Goal: Task Accomplishment & Management: Complete application form

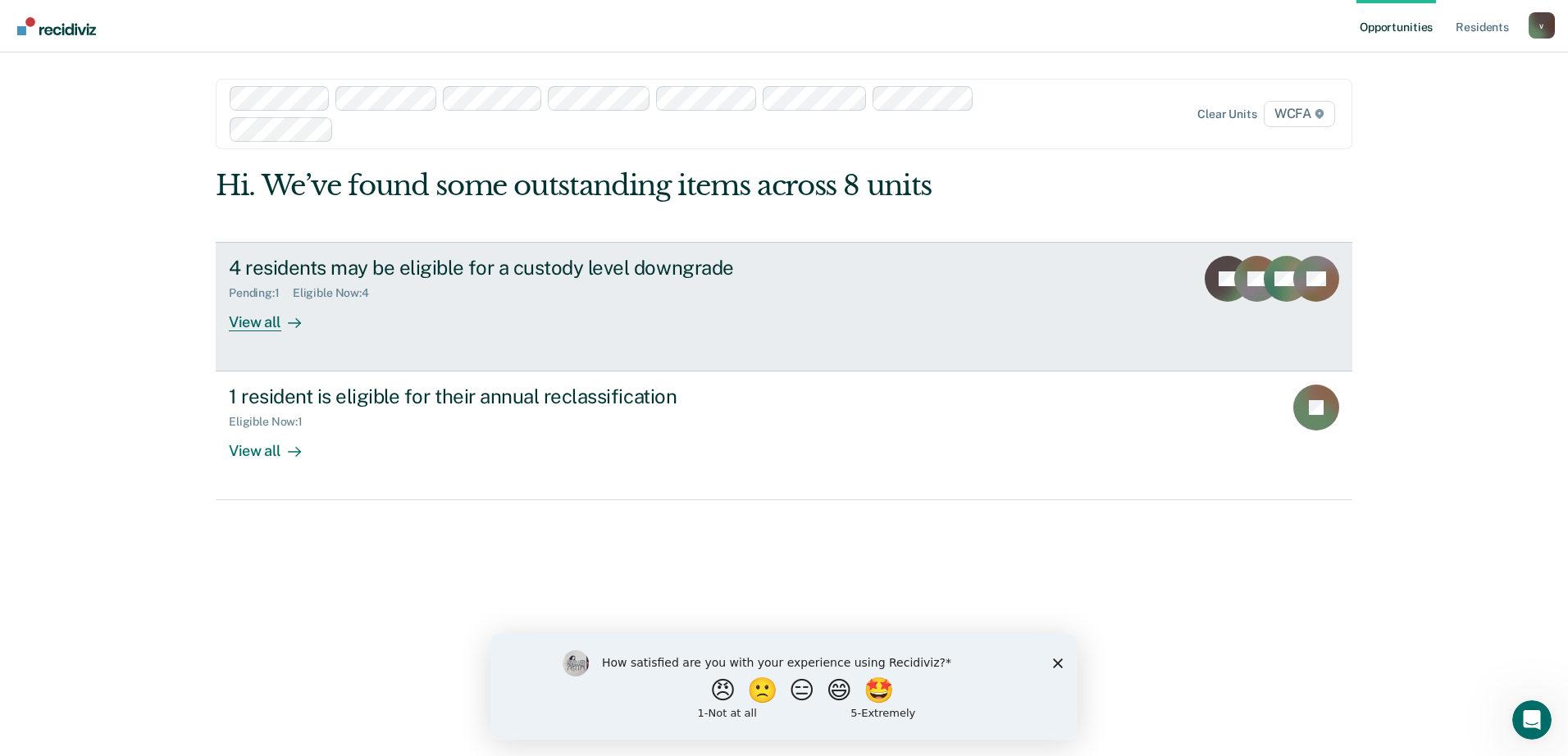
click at [225, 323] on link "4 residents may be eligible for a custody level downgrade Pending : 1 Eligible …" at bounding box center [783, 306] width 1136 height 129
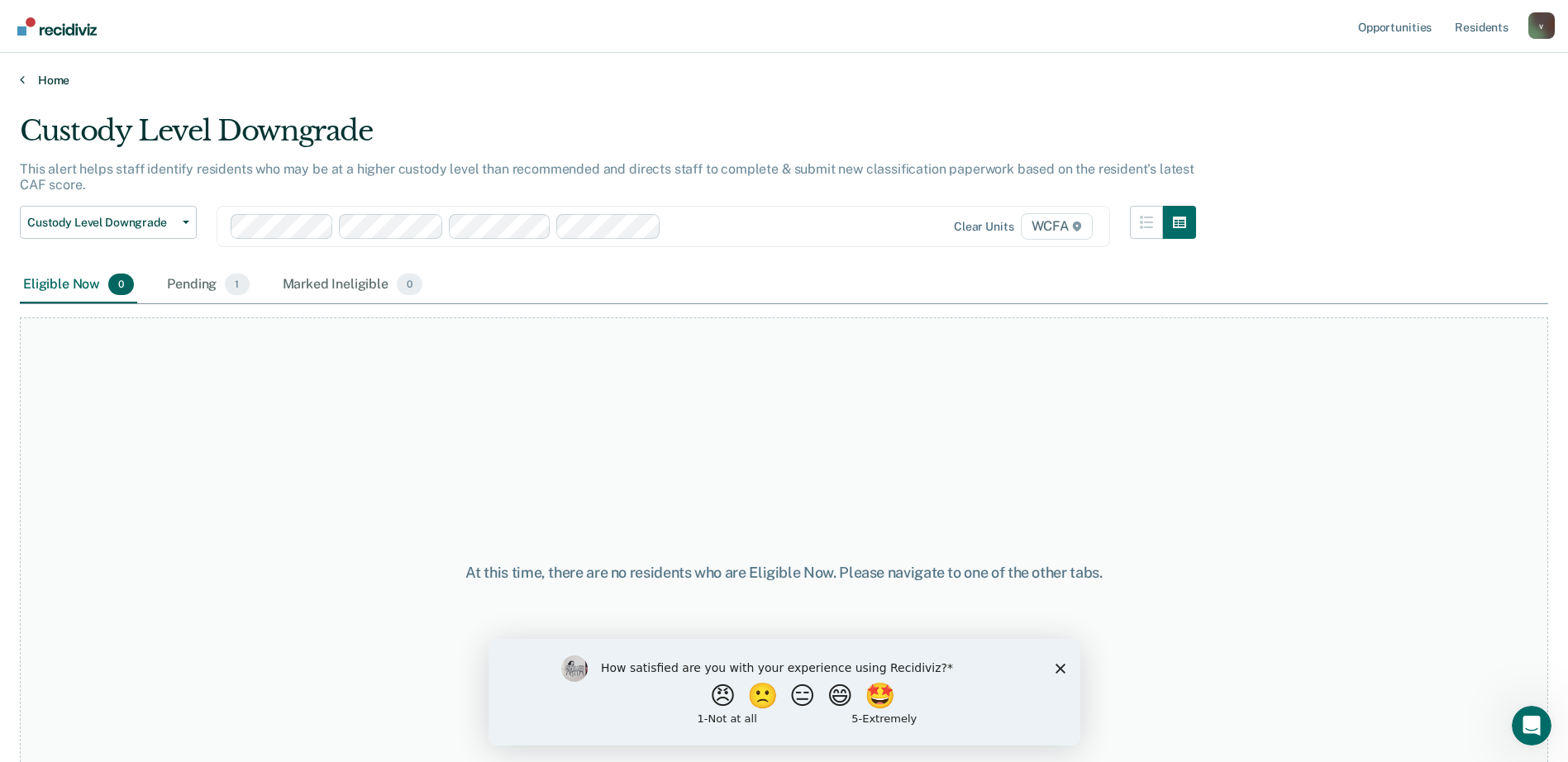
click at [43, 82] on link "Home" at bounding box center [784, 80] width 1529 height 15
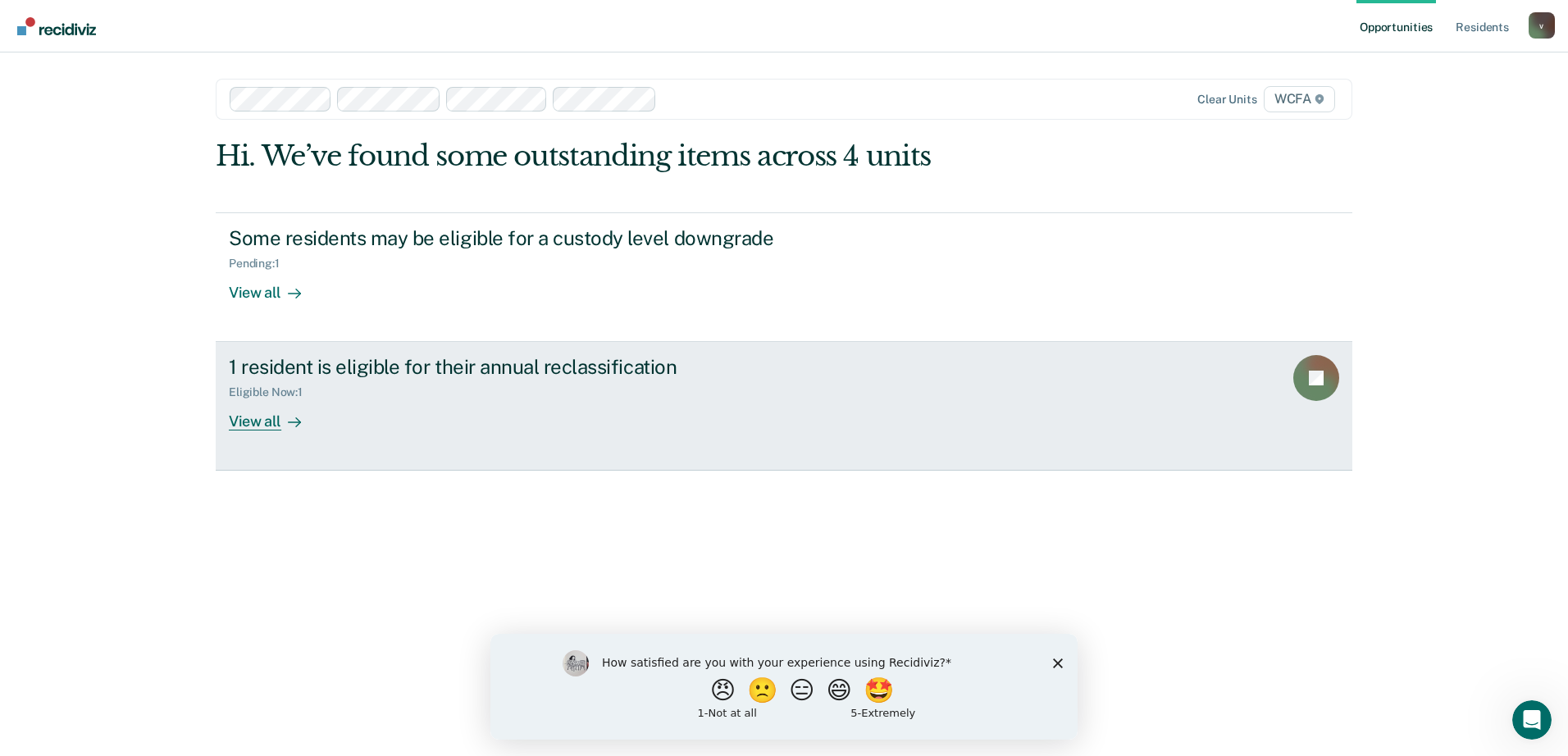
click at [282, 427] on div at bounding box center [292, 422] width 20 height 19
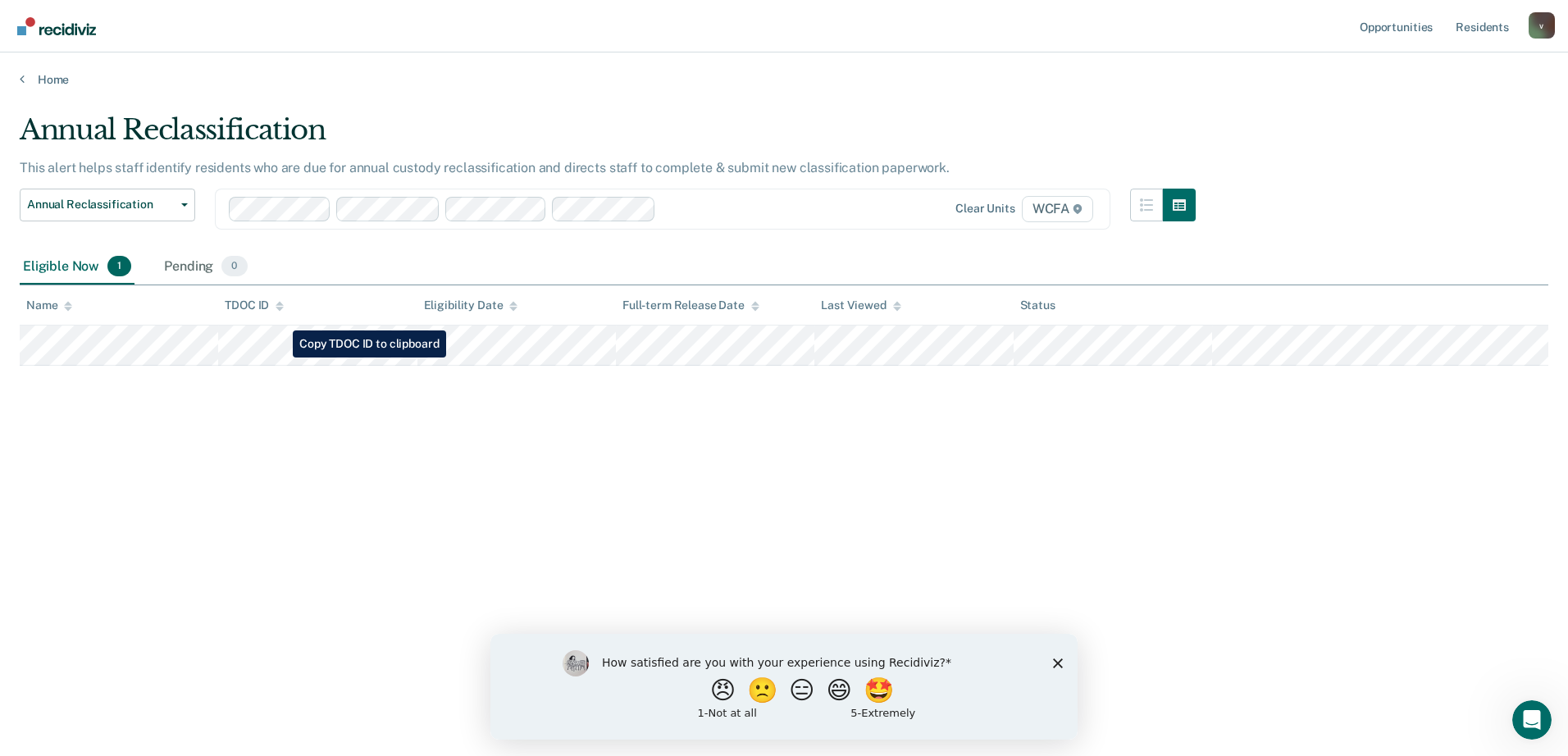
click at [281, 358] on tr at bounding box center [784, 346] width 1528 height 40
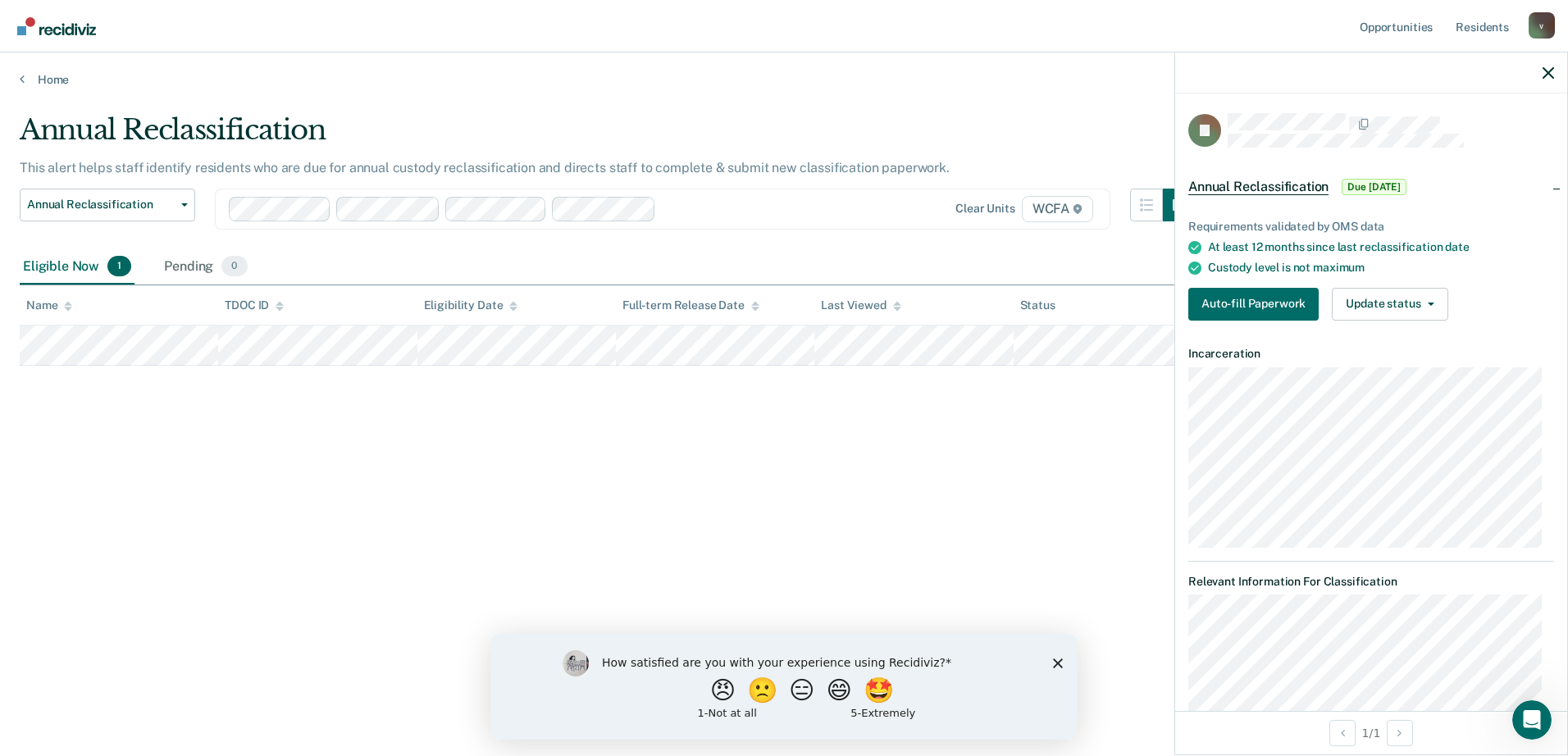
click at [235, 450] on div "Annual Reclassification This alert helps staff identify residents who are due f…" at bounding box center [784, 373] width 1528 height 520
click at [664, 398] on div "Annual Reclassification This alert helps staff identify residents who are due f…" at bounding box center [784, 373] width 1528 height 520
click at [1549, 71] on icon "button" at bounding box center [1548, 72] width 12 height 12
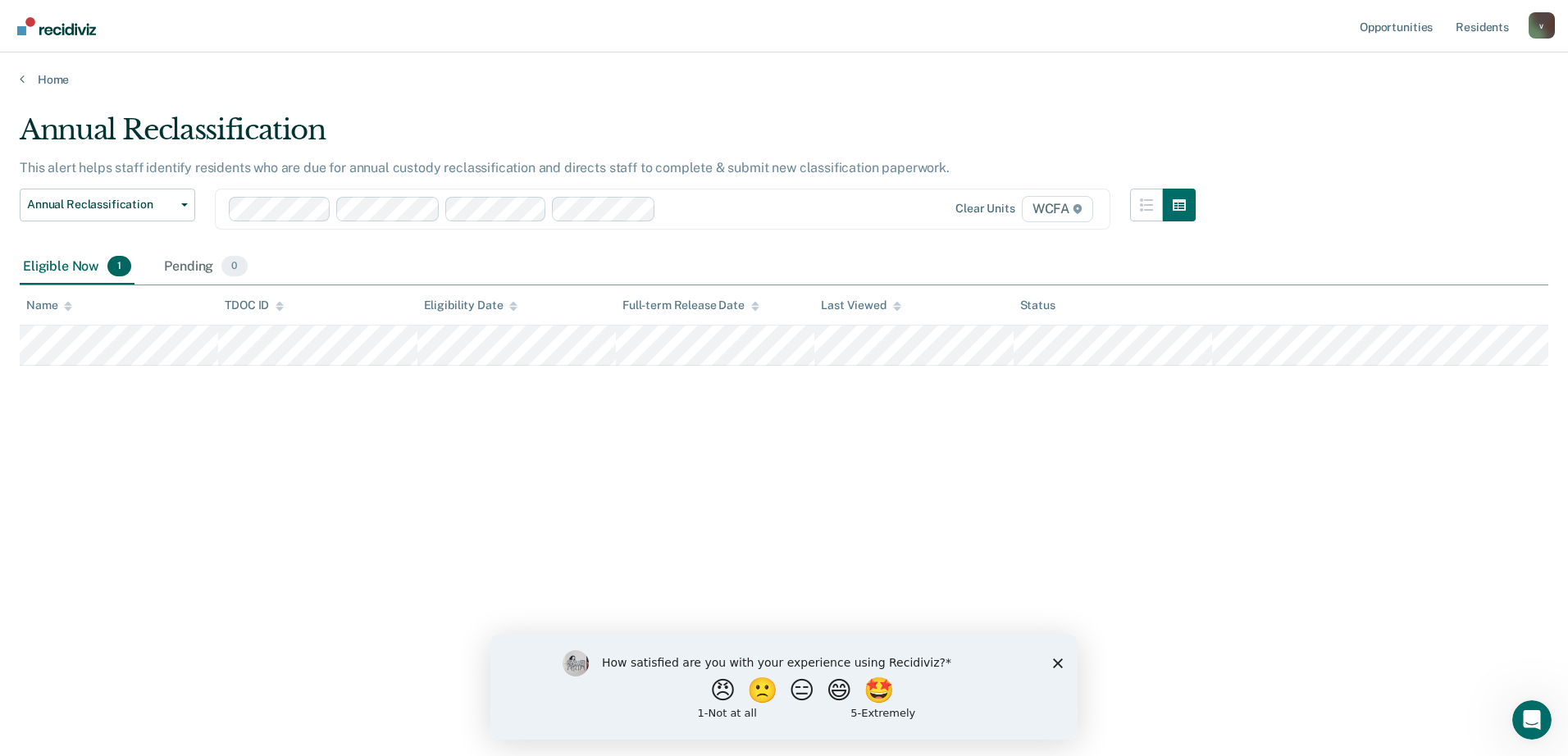
click at [1059, 661] on polygon "Close survey" at bounding box center [1057, 662] width 10 height 10
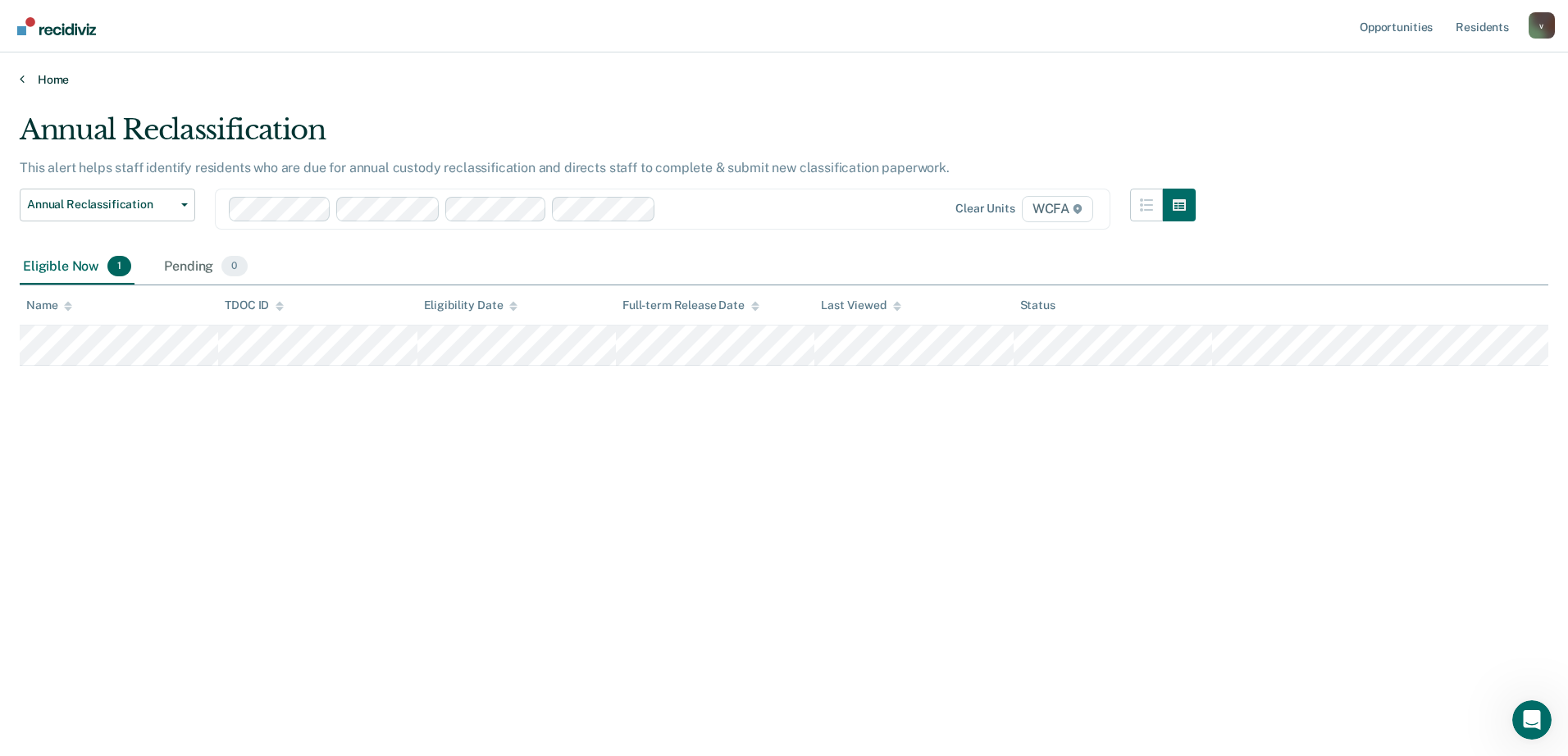
click at [33, 77] on link "Home" at bounding box center [784, 80] width 1528 height 14
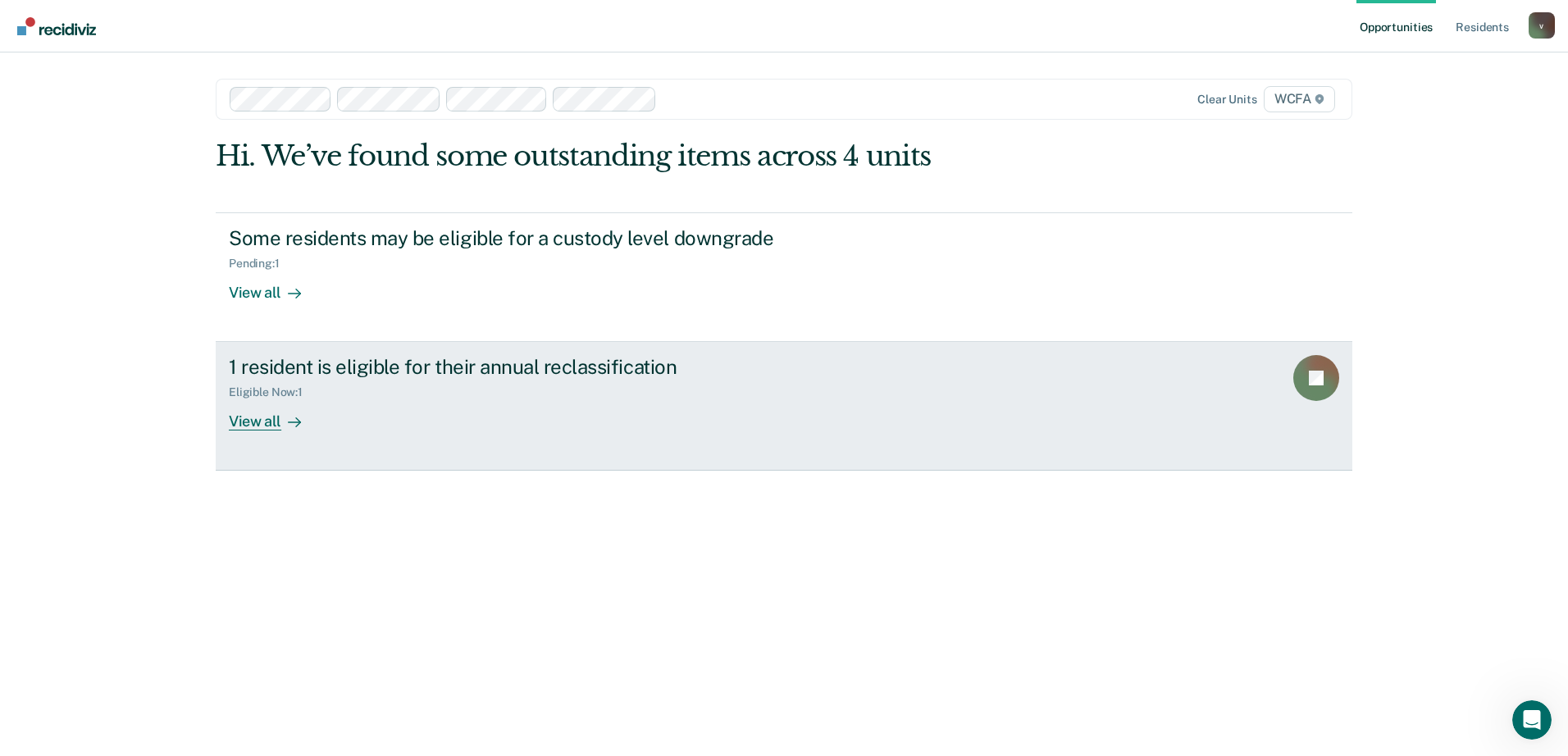
click at [292, 428] on icon at bounding box center [294, 422] width 13 height 13
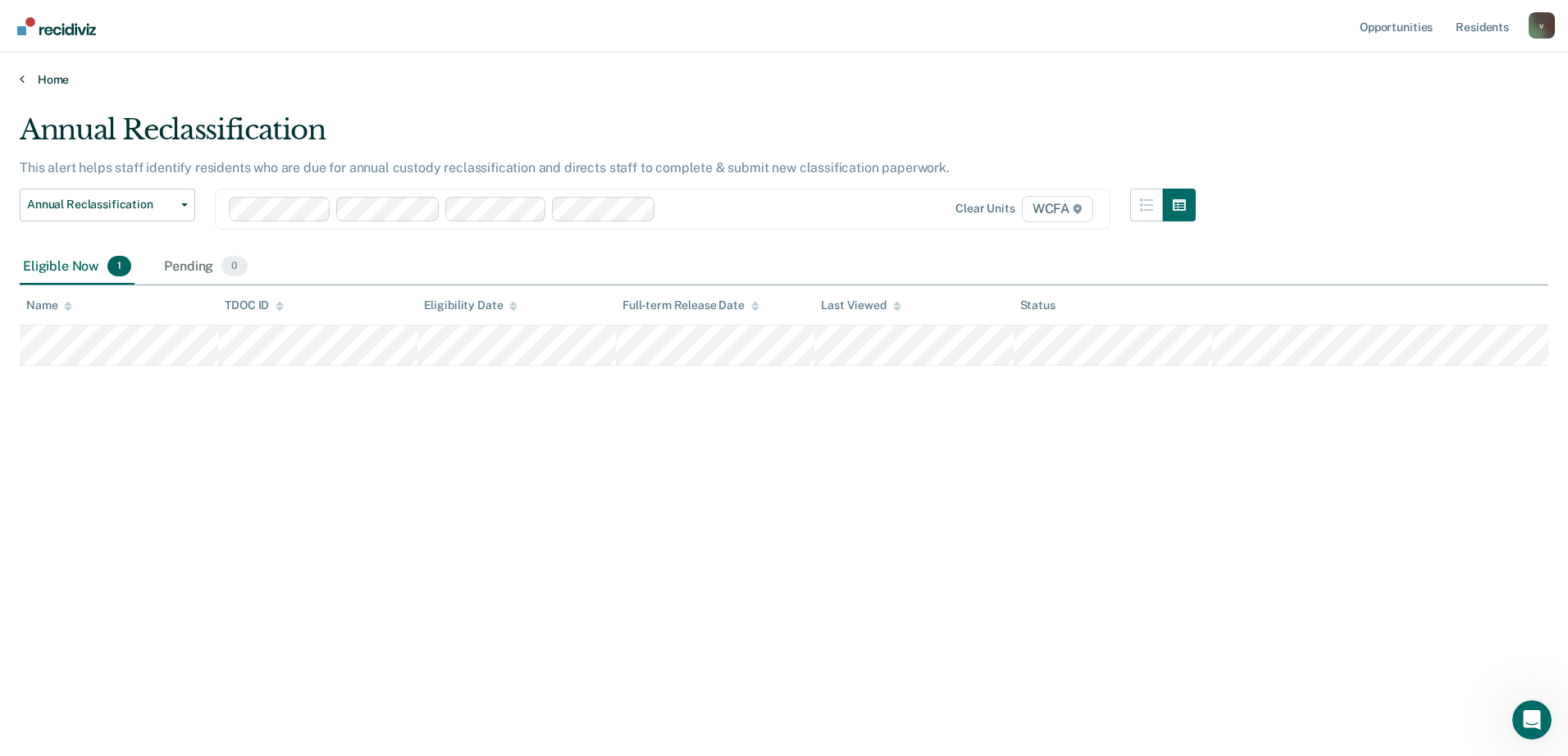
click at [39, 72] on link "Home" at bounding box center [784, 80] width 1528 height 14
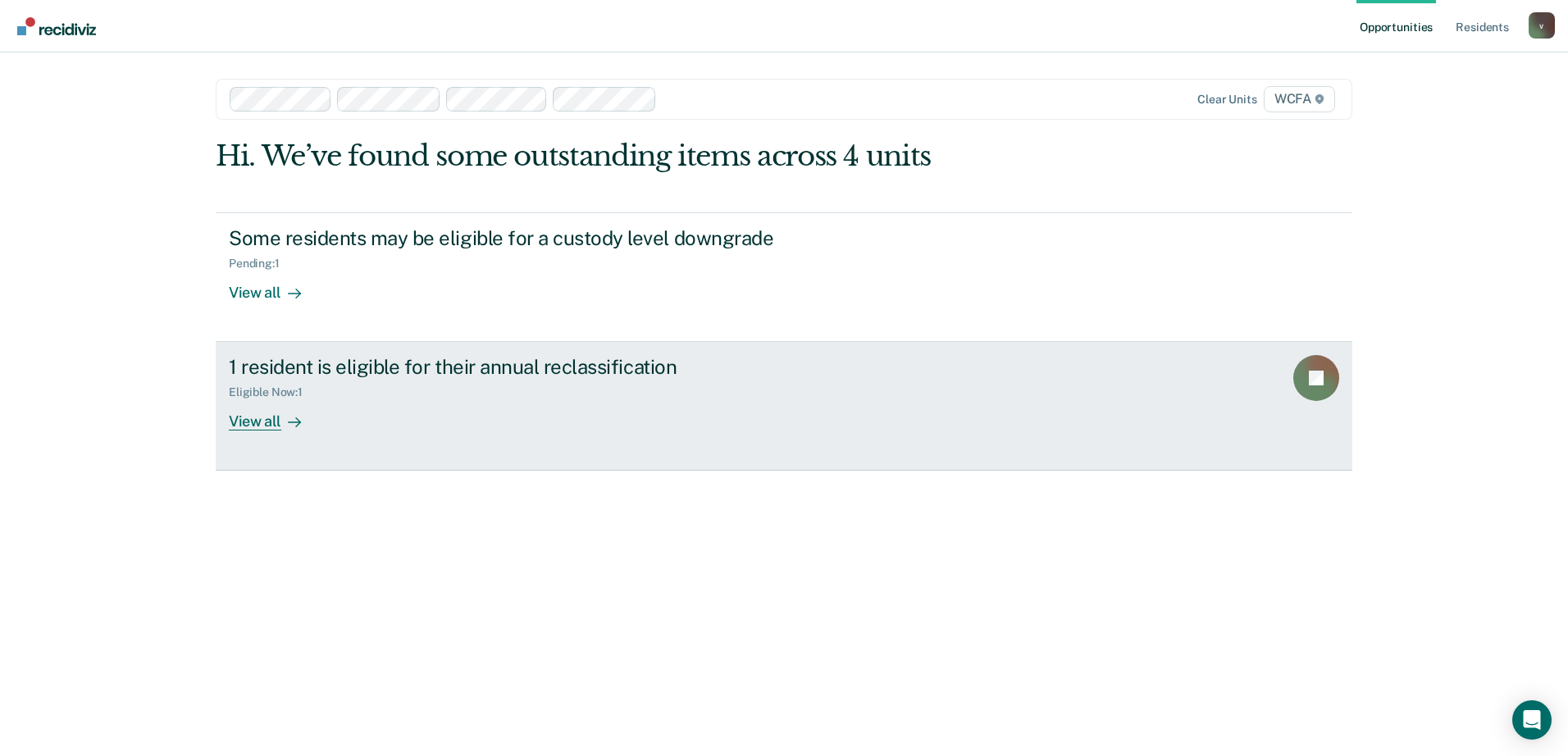
click at [290, 425] on icon at bounding box center [294, 422] width 13 height 13
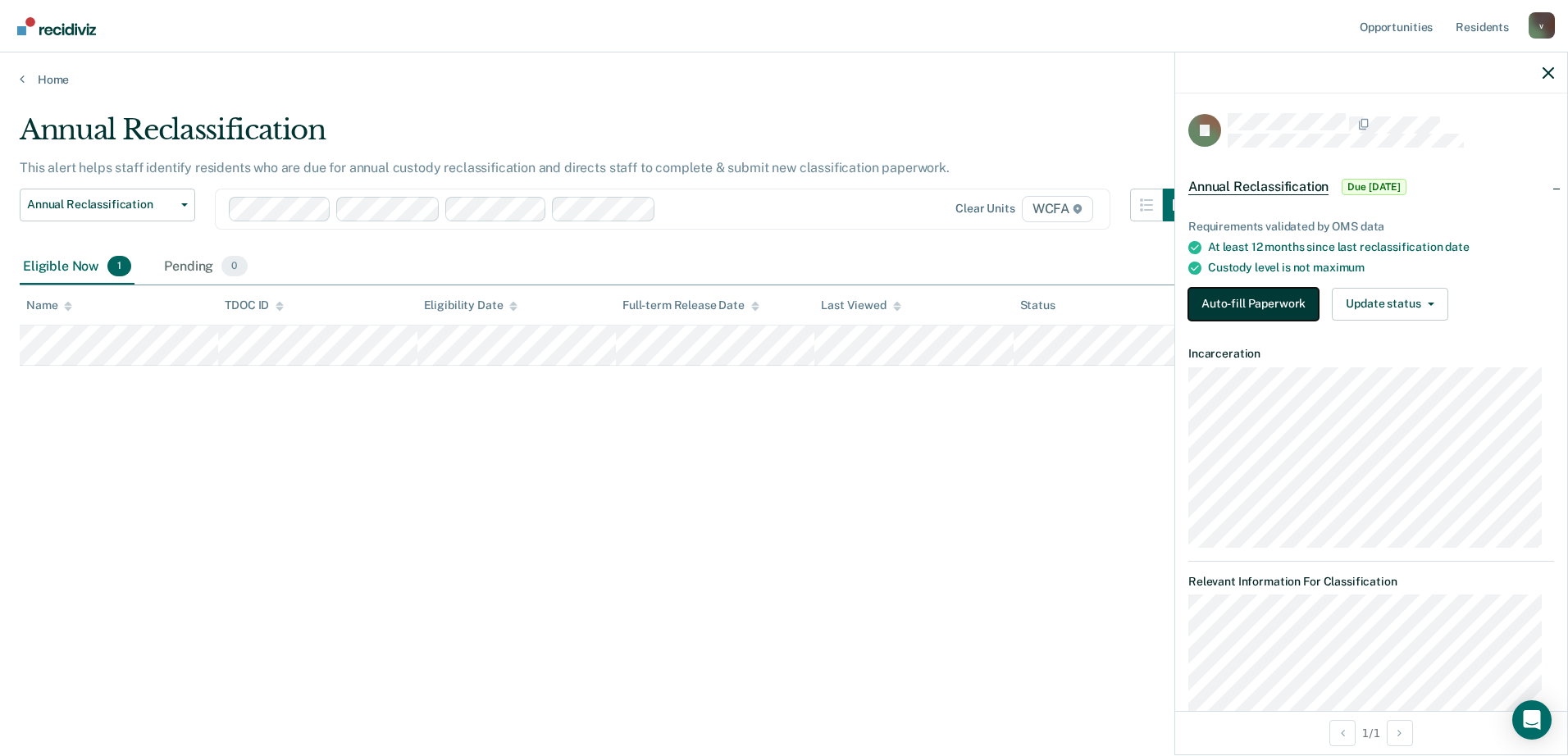
click at [1286, 301] on button "Auto-fill Paperwork" at bounding box center [1253, 304] width 130 height 33
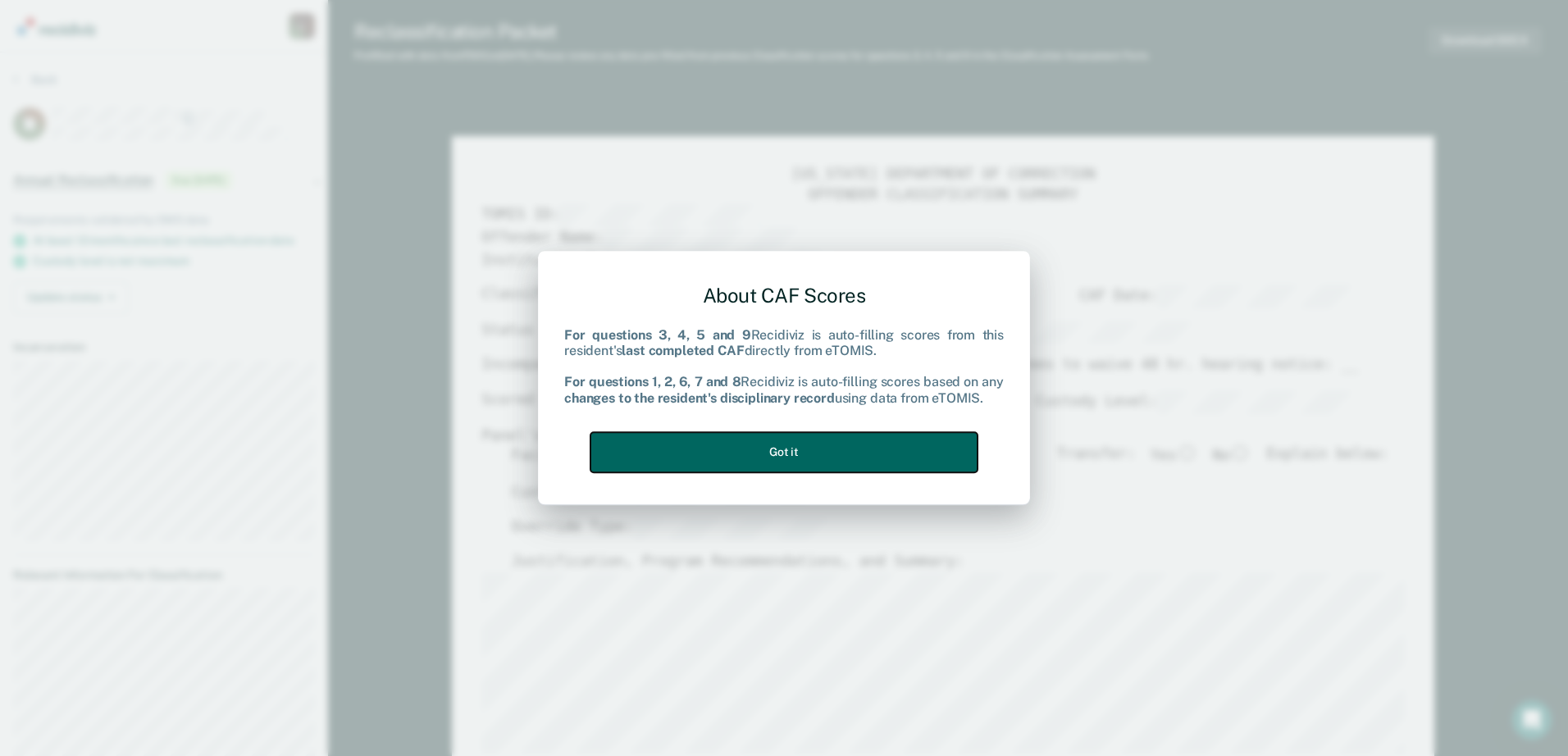
click at [734, 457] on button "Got it" at bounding box center [784, 452] width 387 height 40
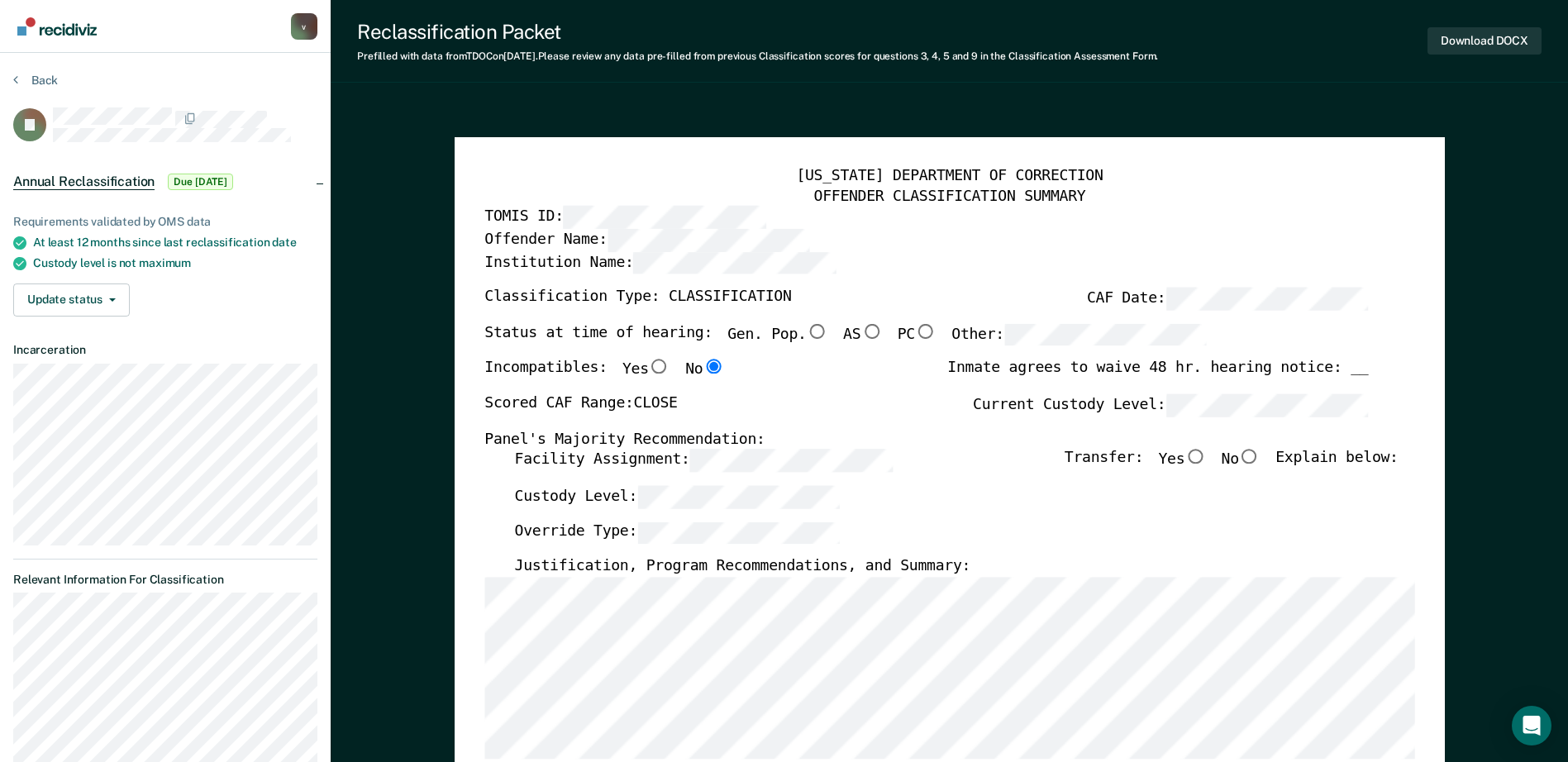
type textarea "x"
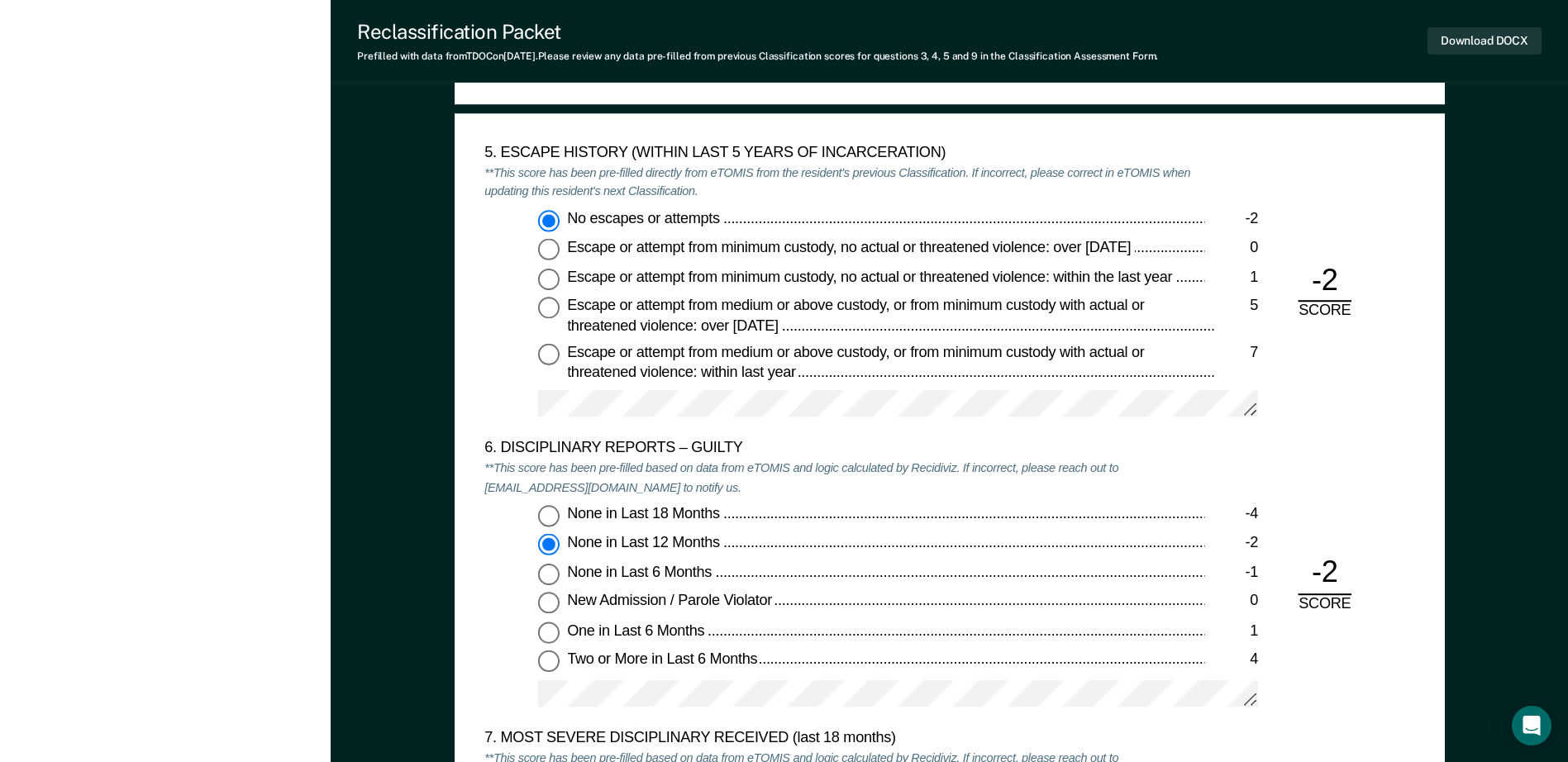
scroll to position [2645, 0]
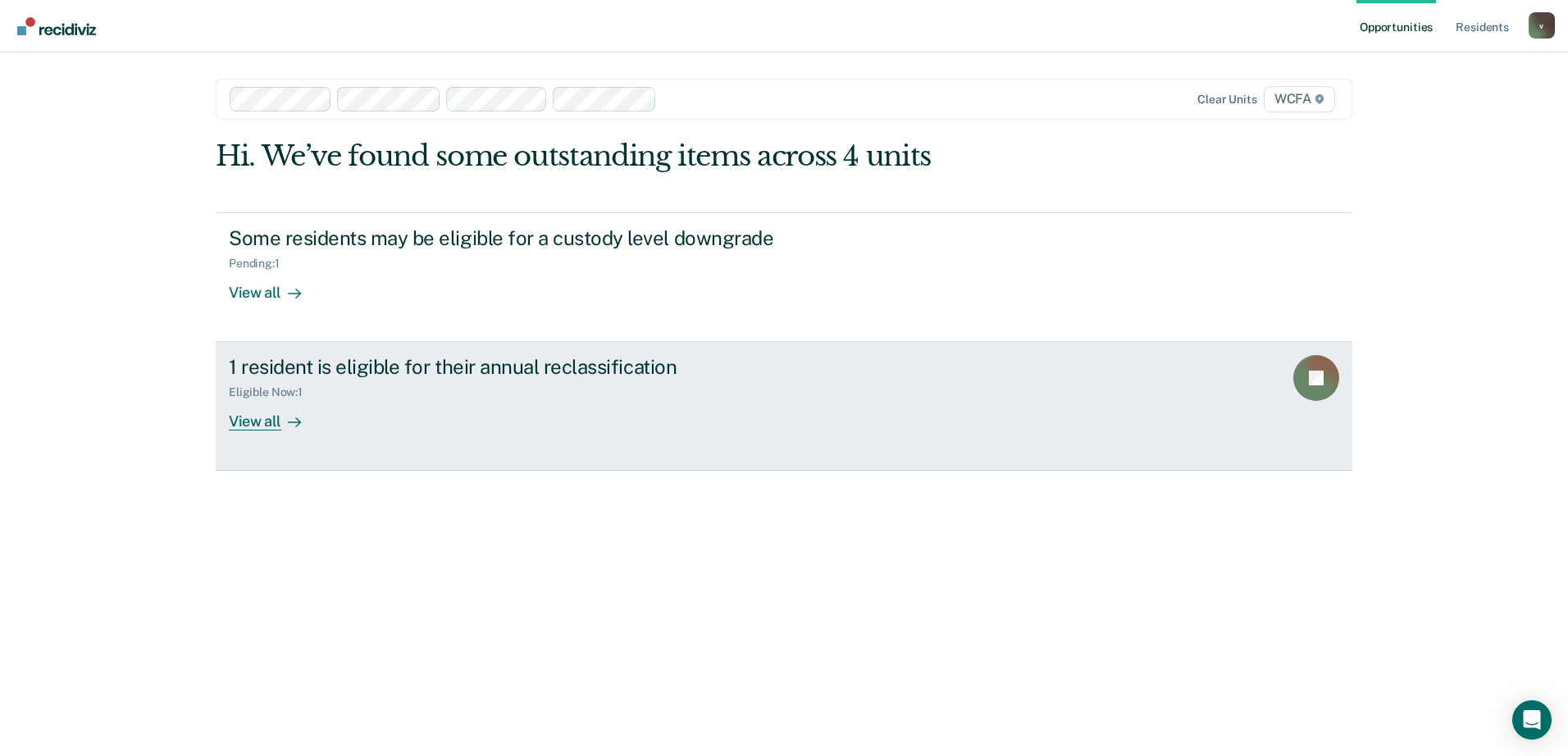
click at [290, 438] on link "1 resident is eligible for their annual reclassification Eligible Now : 1 View …" at bounding box center [783, 407] width 1136 height 129
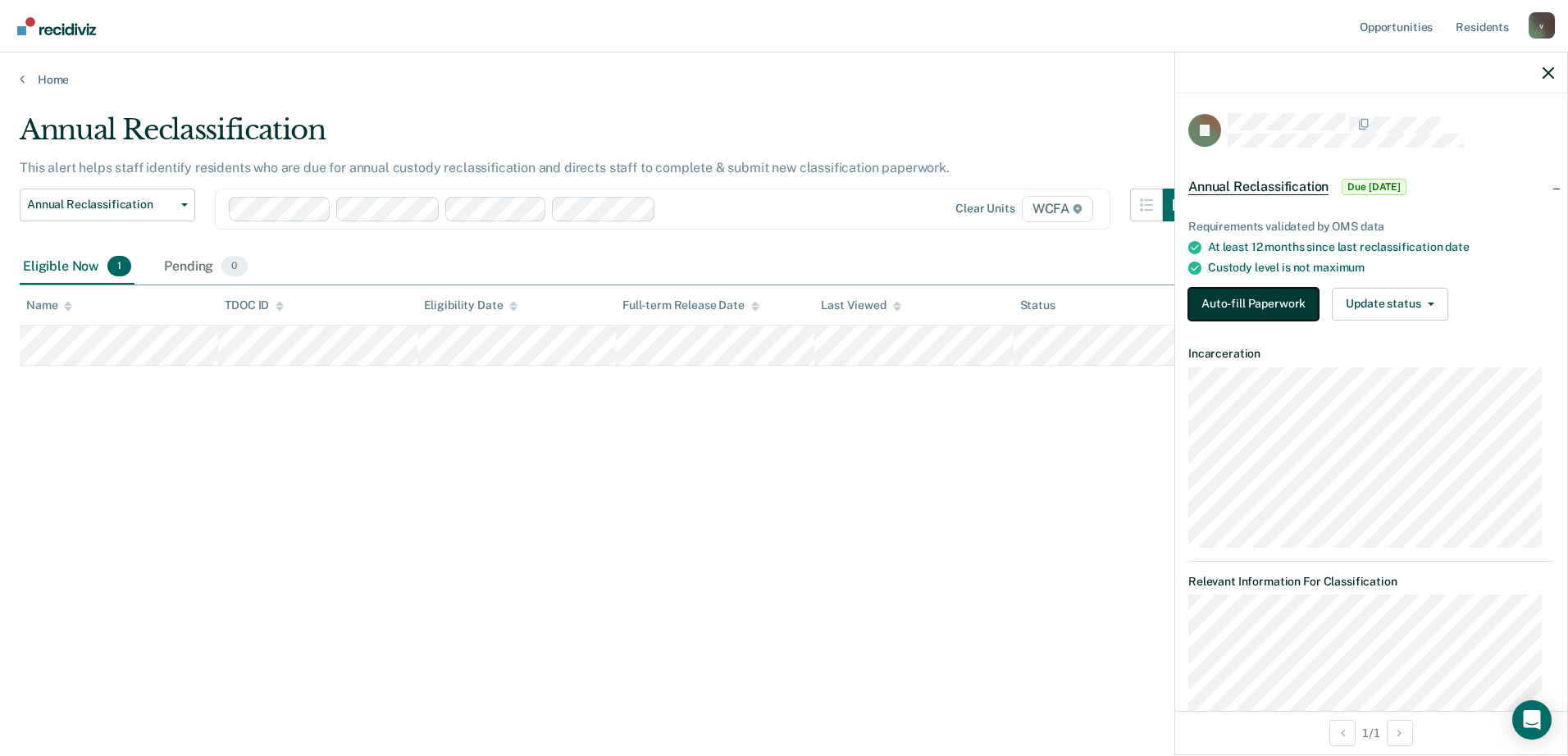
click at [1268, 314] on button "Auto-fill Paperwork" at bounding box center [1253, 304] width 130 height 33
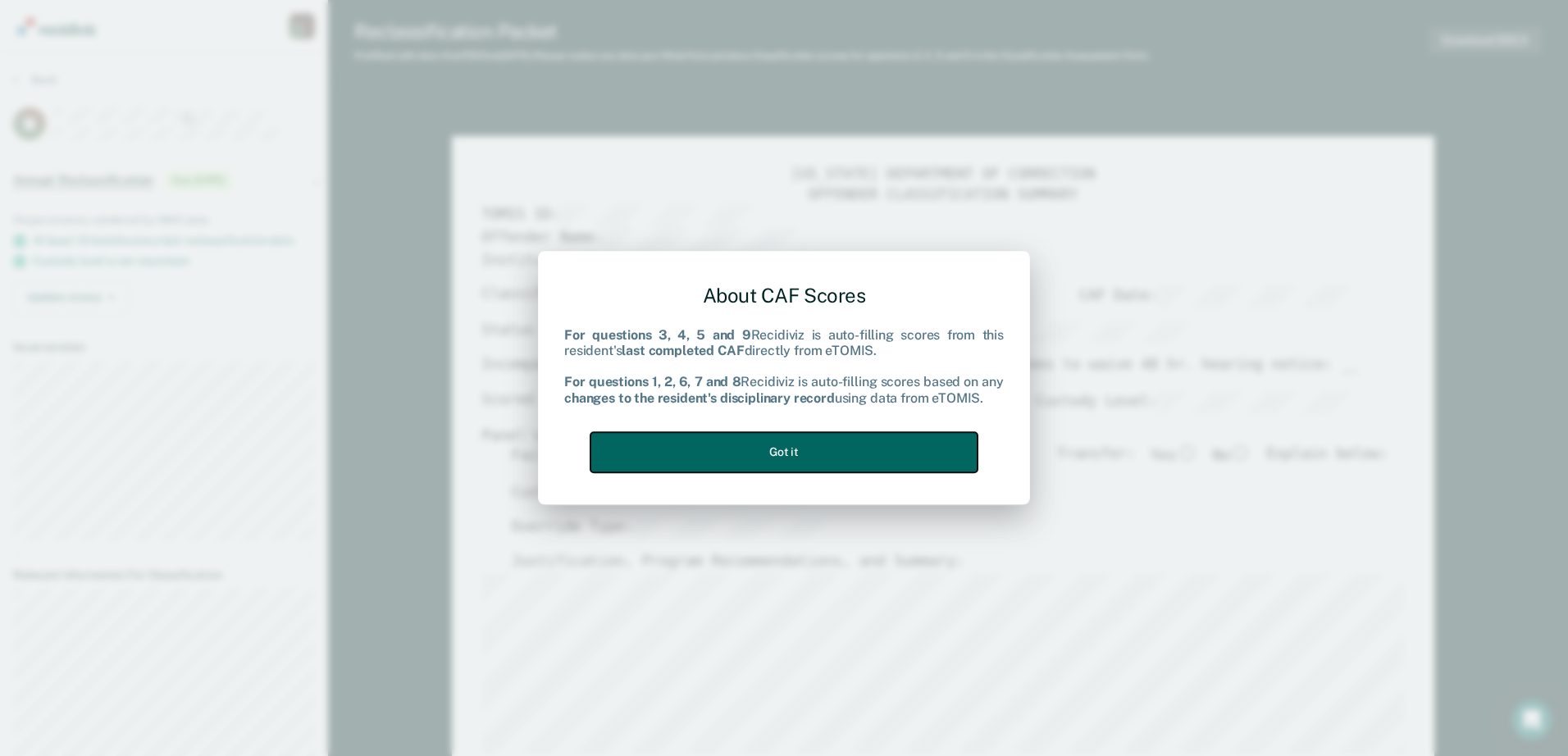
click at [790, 451] on button "Got it" at bounding box center [784, 452] width 387 height 40
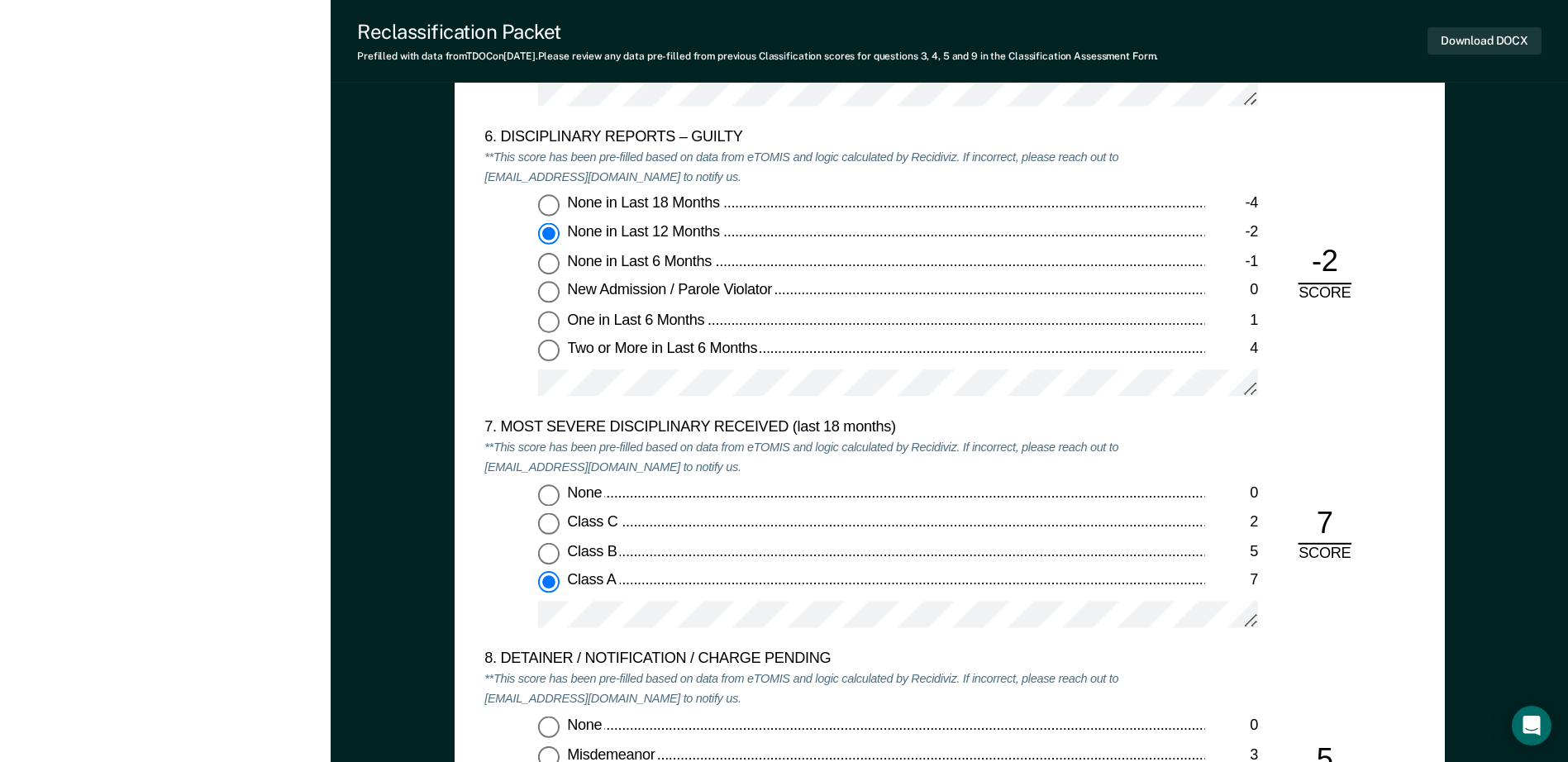
scroll to position [2875, 0]
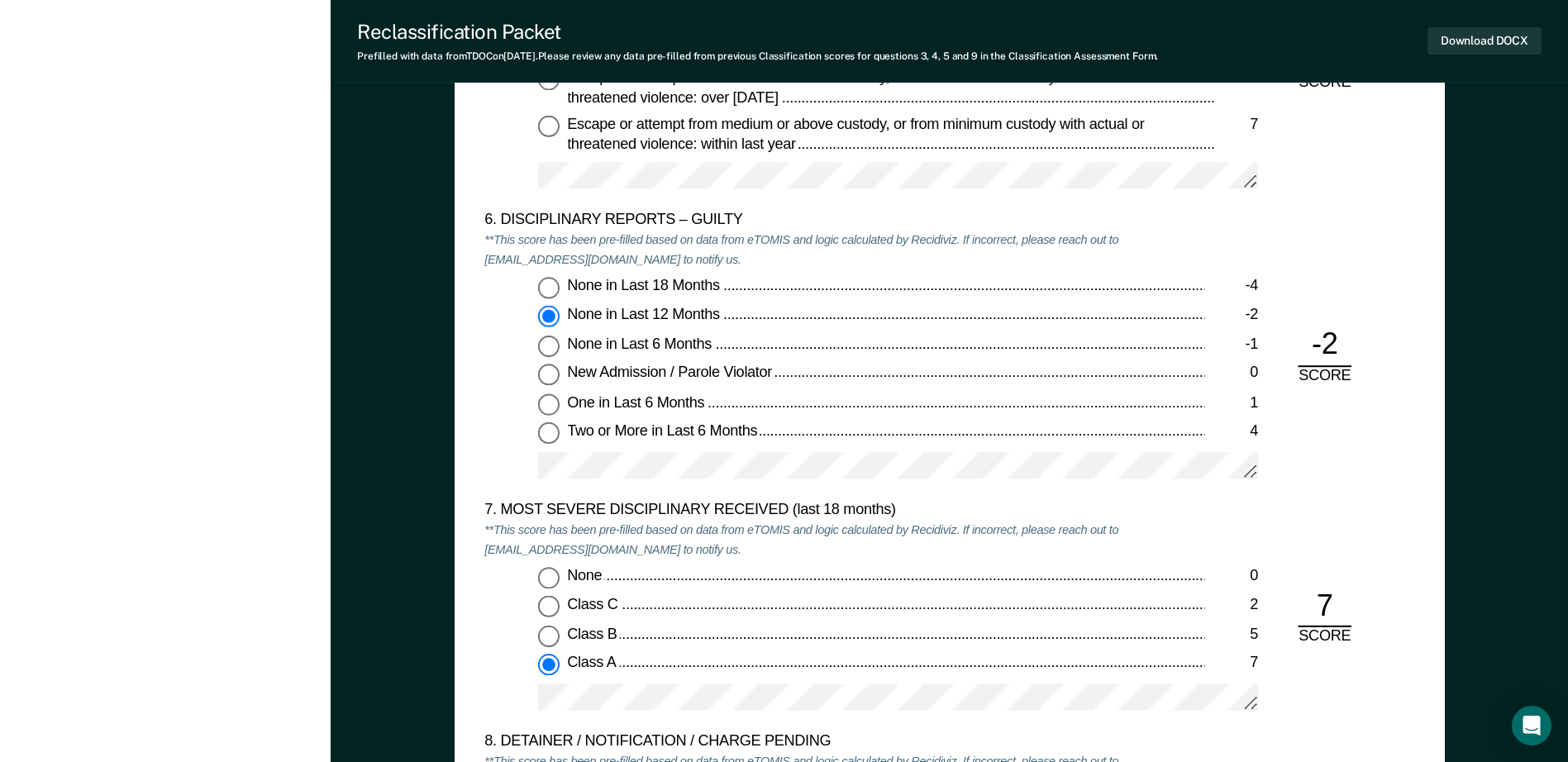
click at [524, 682] on div "None 0 Class C 2 Class B 5 Class A 7" at bounding box center [844, 647] width 720 height 159
click at [641, 449] on div "None in Last 18 Months -4 None in Last 12 Months -2 None in Last 6 Months -1 Ne…" at bounding box center [844, 385] width 720 height 216
click at [1384, 480] on div "6. DISCIPLINARY REPORTS – GUILTY **This score has been pre-filled based on data…" at bounding box center [949, 357] width 930 height 290
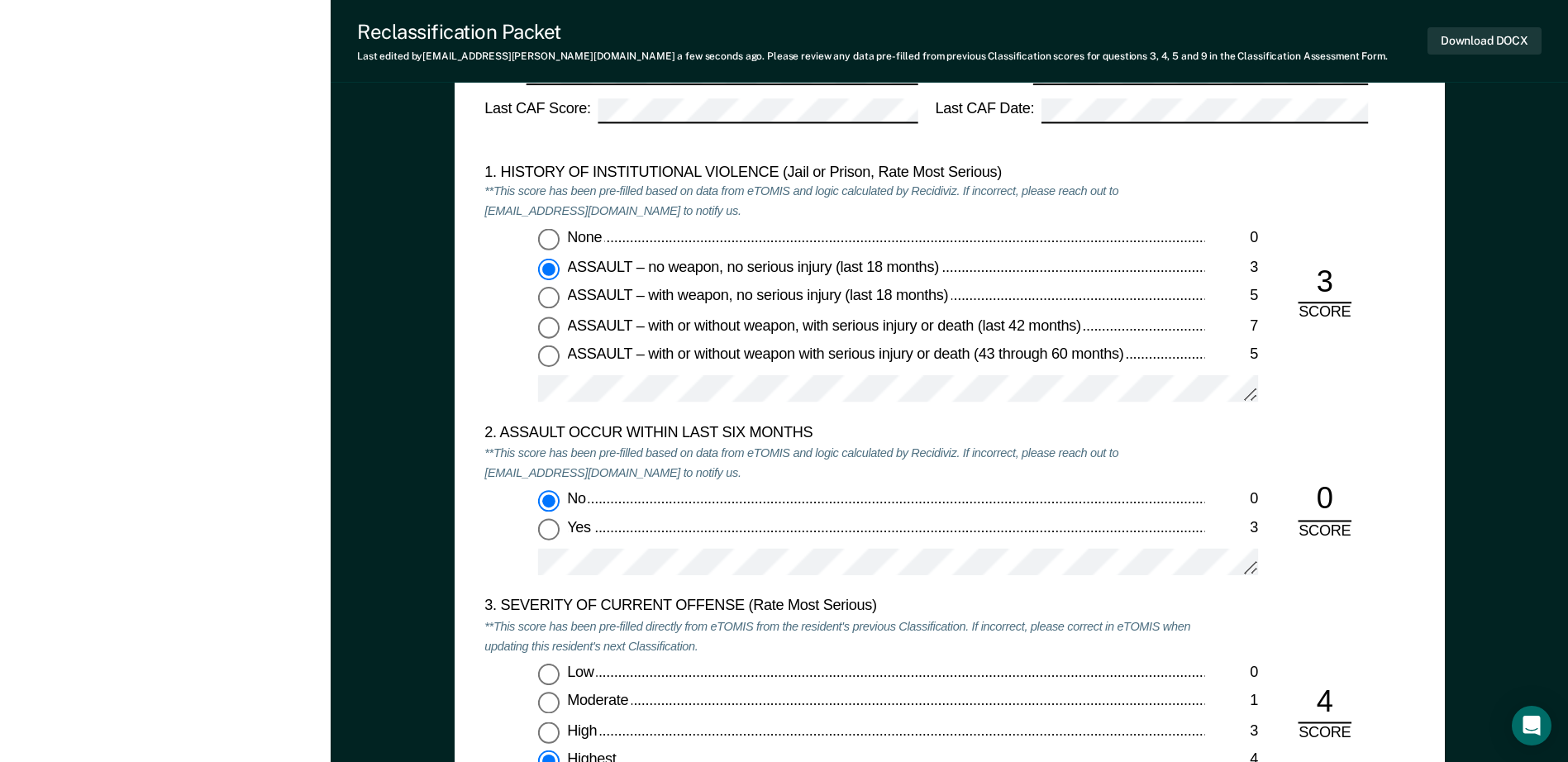
scroll to position [1469, 0]
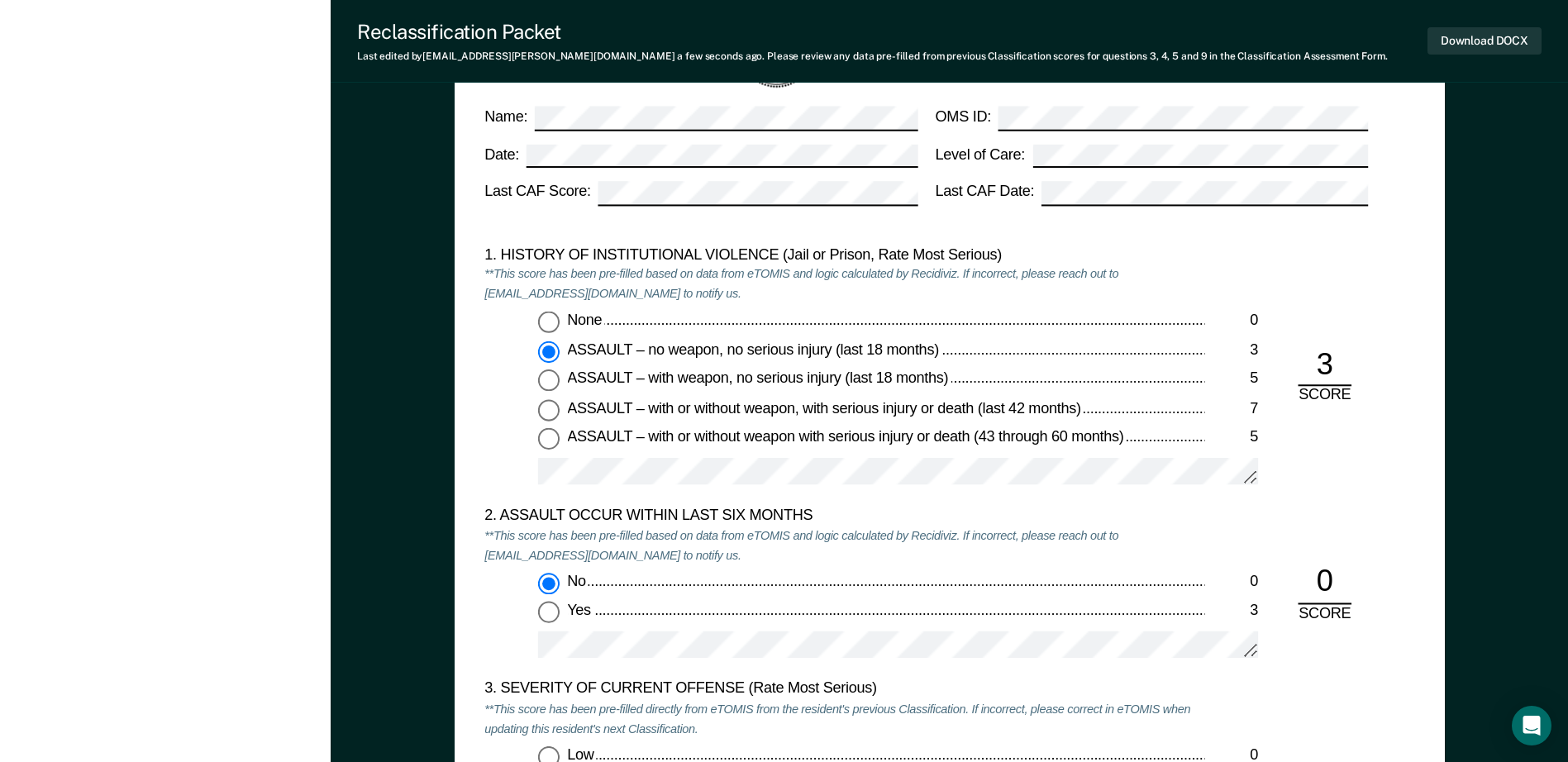
click at [1390, 538] on div "2. ASSAULT OCCUR WITHIN LAST SIX MONTHS **This score has been pre-filled based …" at bounding box center [949, 593] width 930 height 173
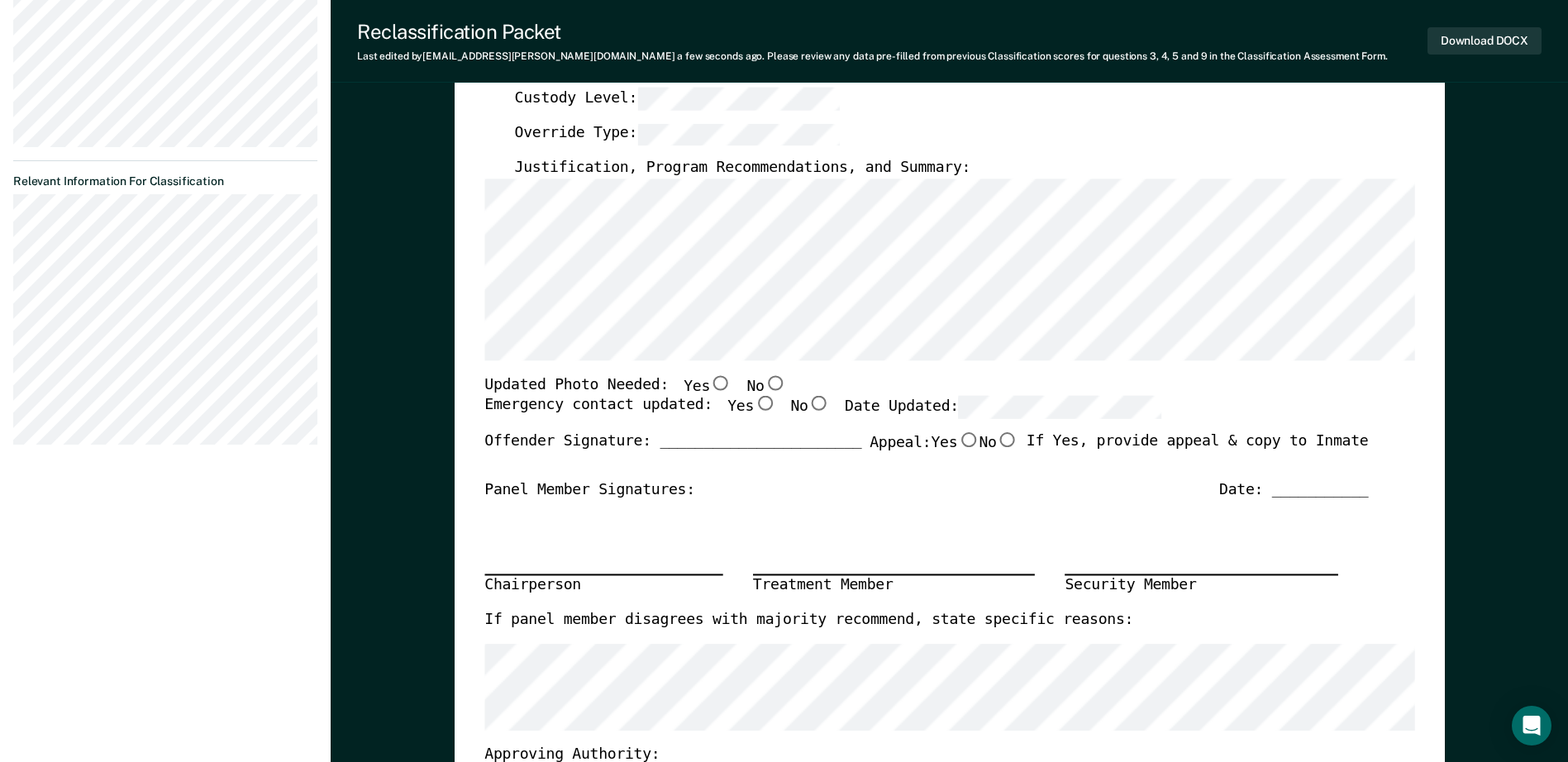
scroll to position [395, 0]
click at [10, 396] on section "Back TJ Annual Reclassification Due 9/24/25 Requirements validated by OMS data …" at bounding box center [165, 69] width 330 height 823
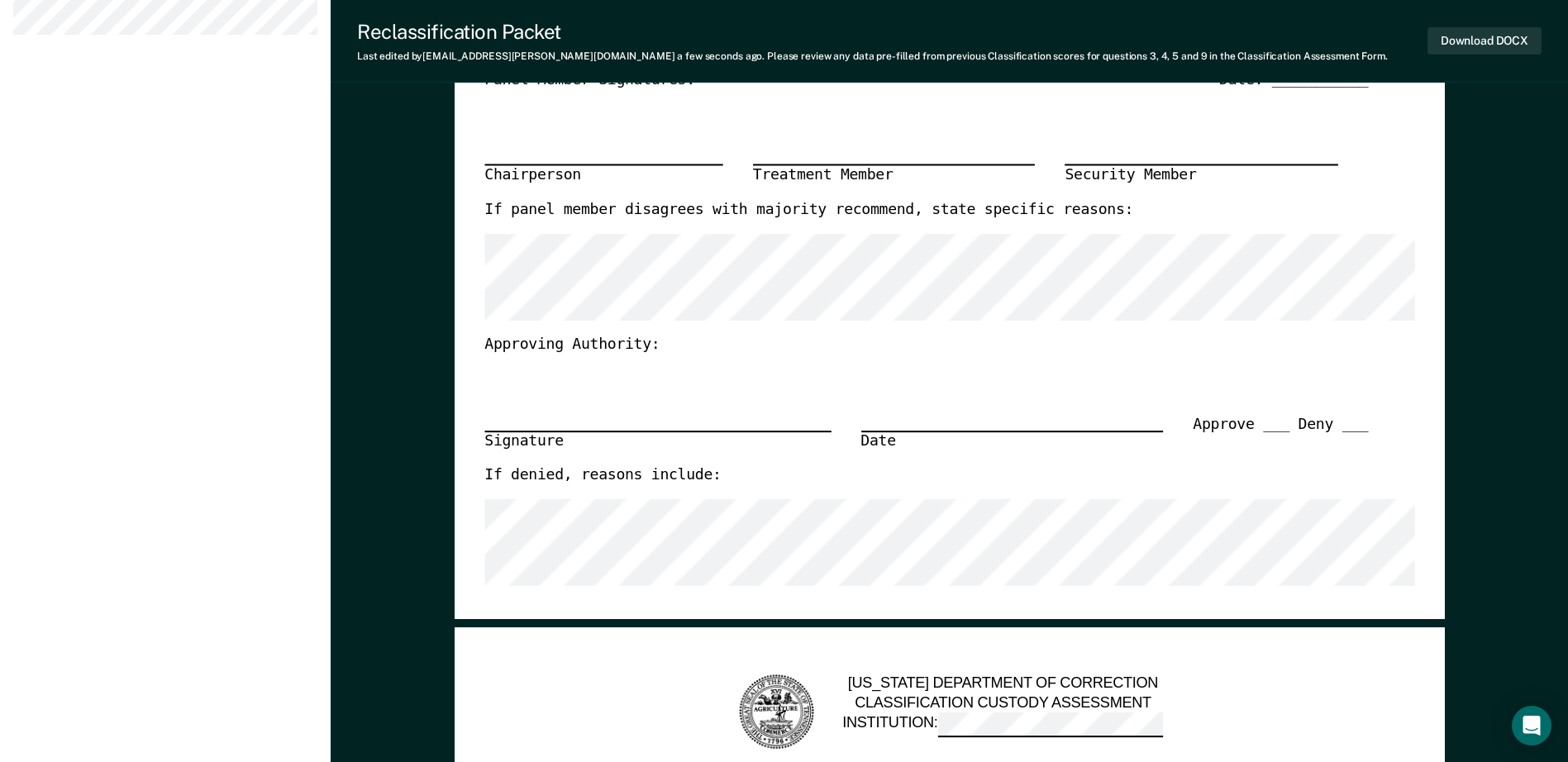
scroll to position [312, 0]
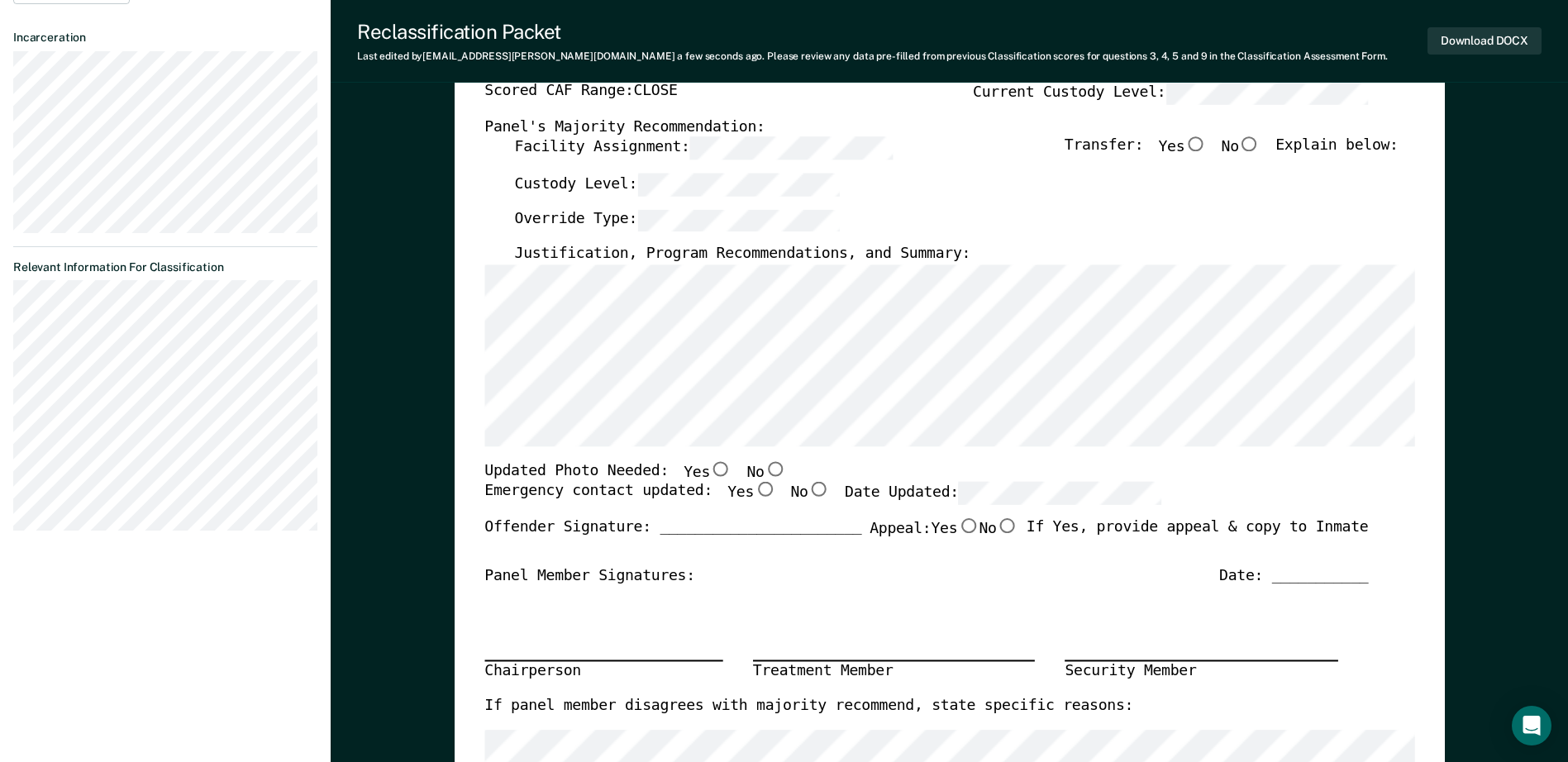
click at [159, 318] on section "Back TJ Annual Reclassification Due 9/24/25 Requirements validated by OMS data …" at bounding box center [165, 152] width 330 height 823
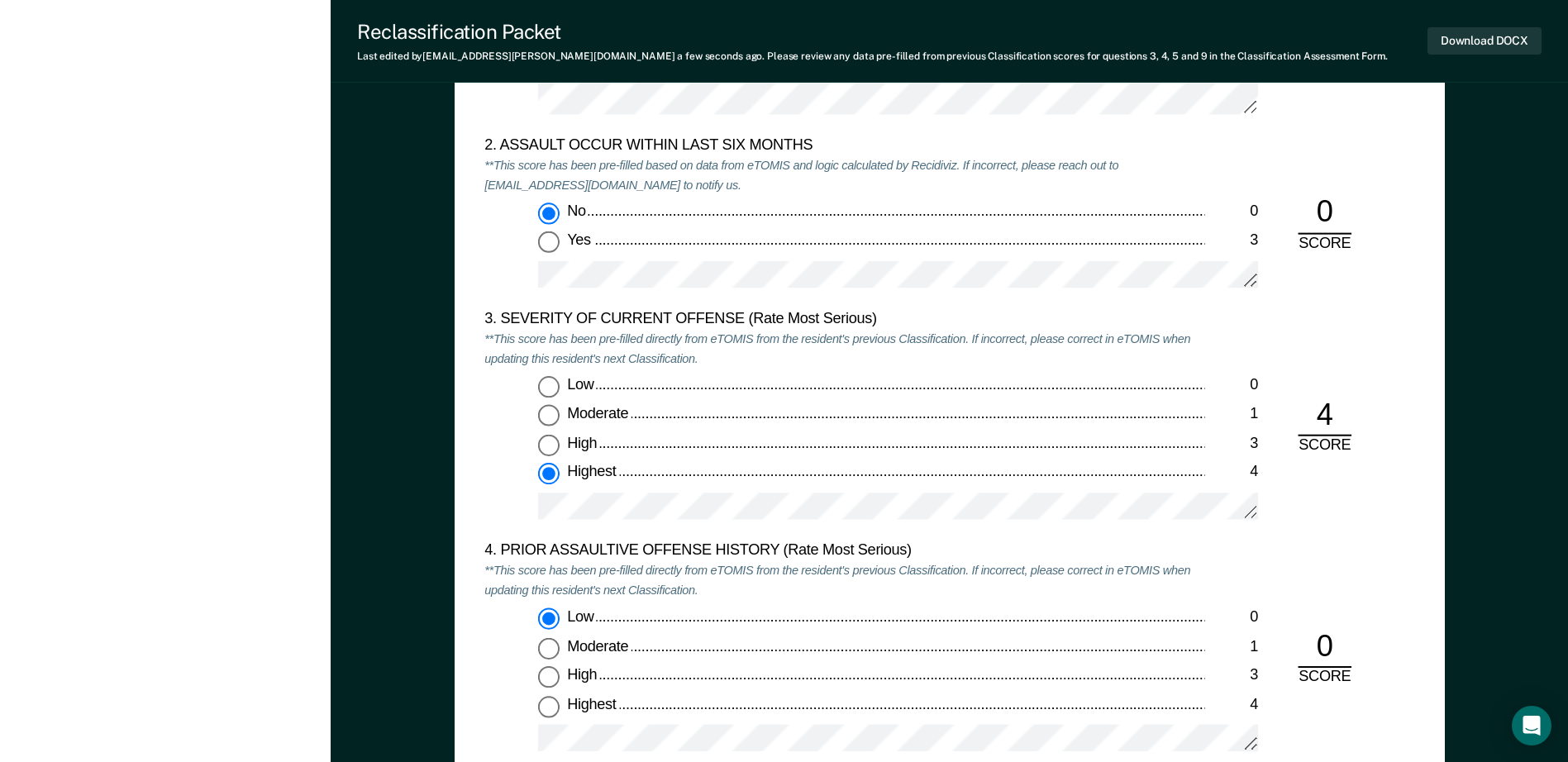
scroll to position [1883, 0]
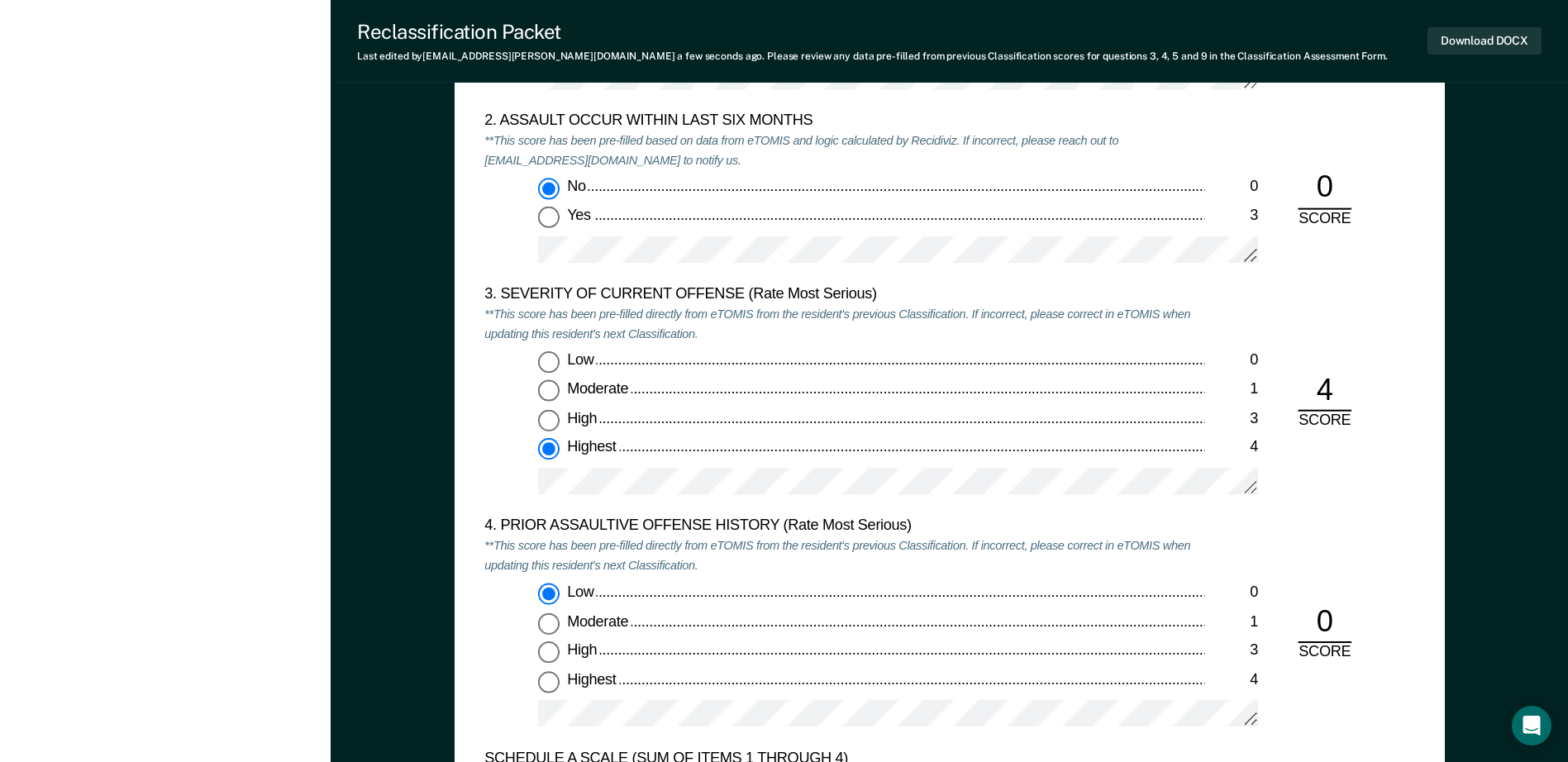
click at [1418, 498] on div "TENNESSEE DEPARTMENT OF CORRECTION CLASSIFICATION CUSTODY ASSESSMENT INSTITUTIO…" at bounding box center [949, 220] width 990 height 1334
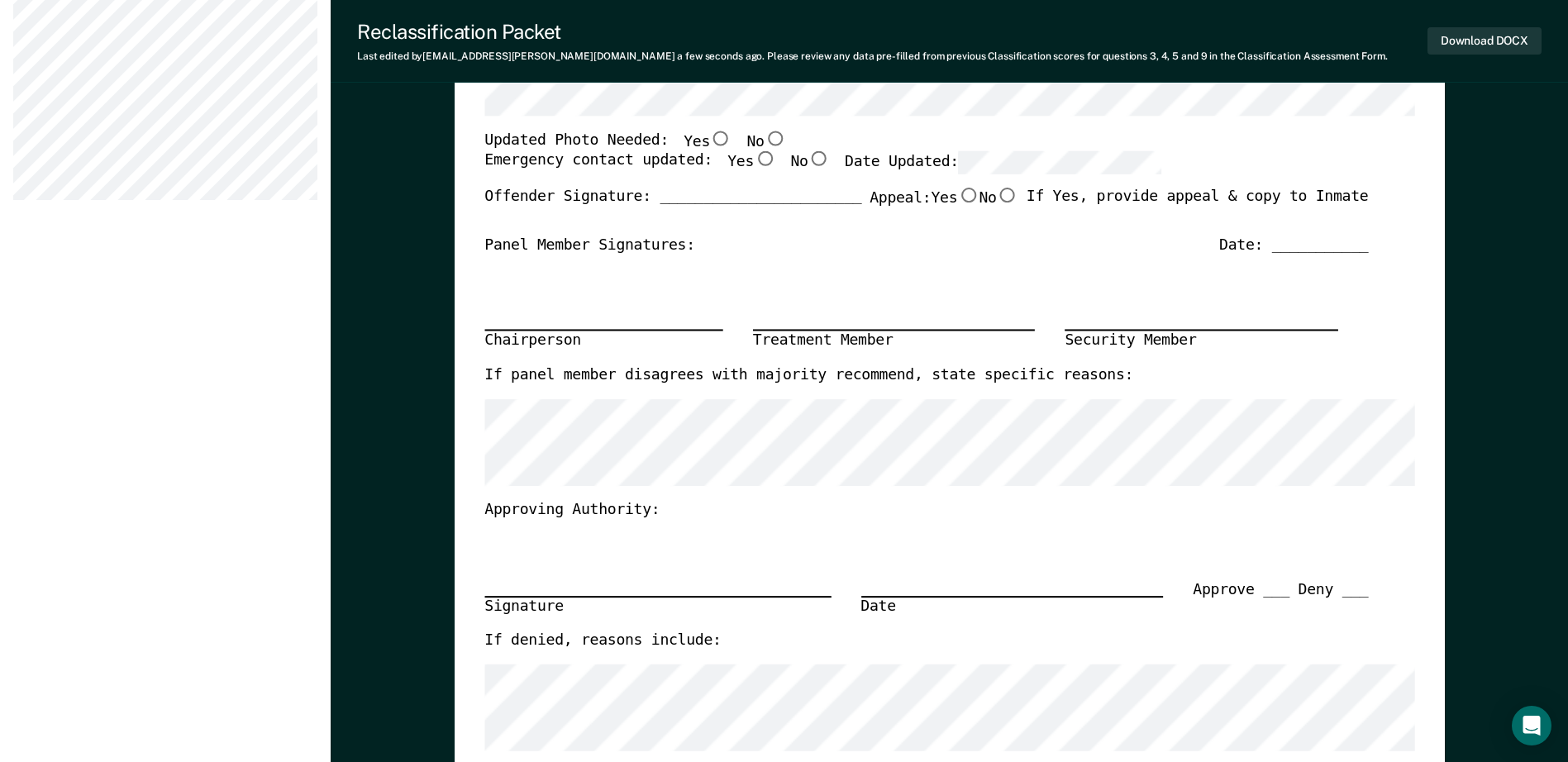
scroll to position [312, 0]
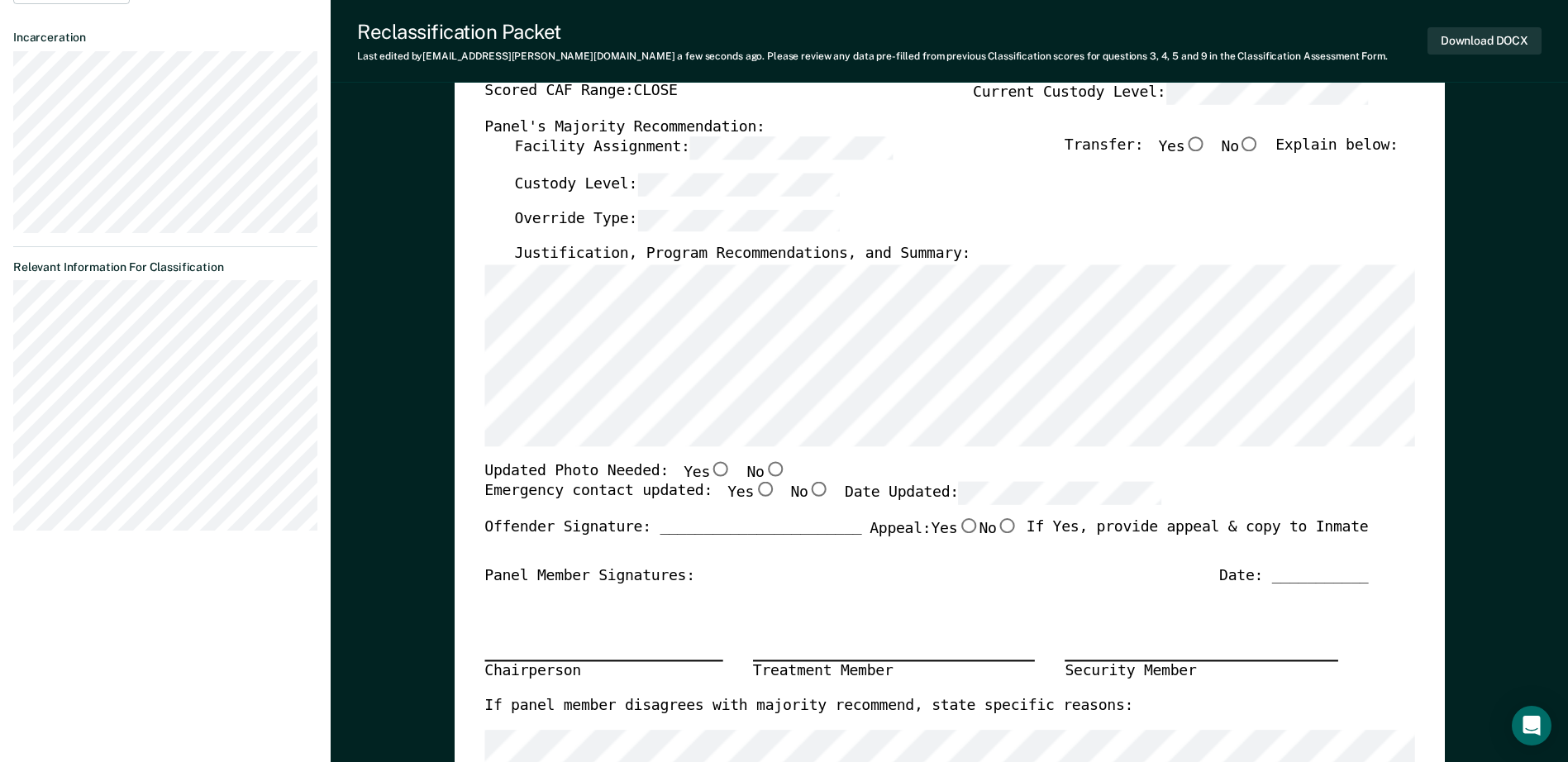
click at [79, 352] on section "Back TJ Annual Reclassification Due 9/24/25 Requirements validated by OMS data …" at bounding box center [165, 152] width 330 height 823
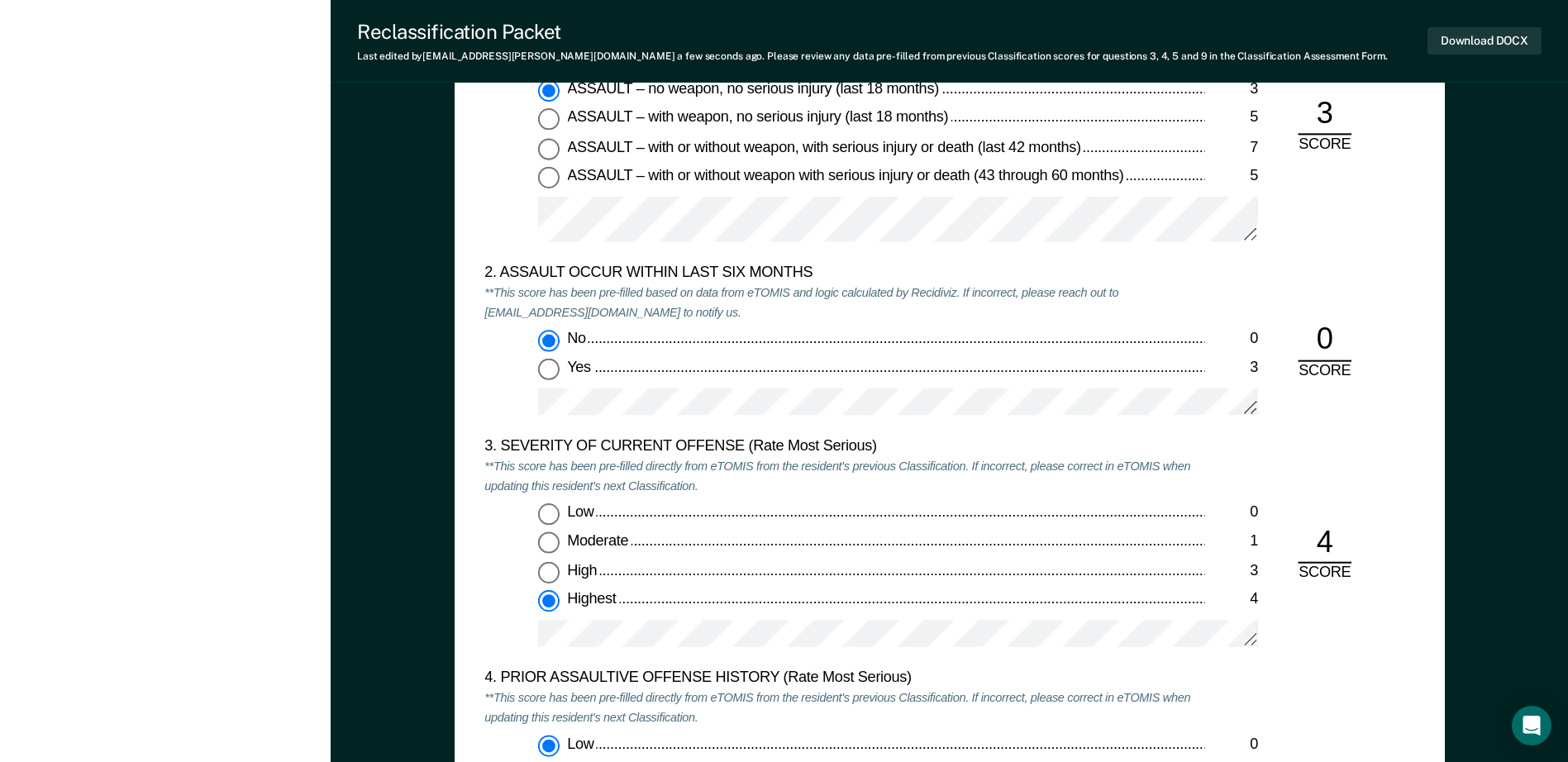
scroll to position [1966, 0]
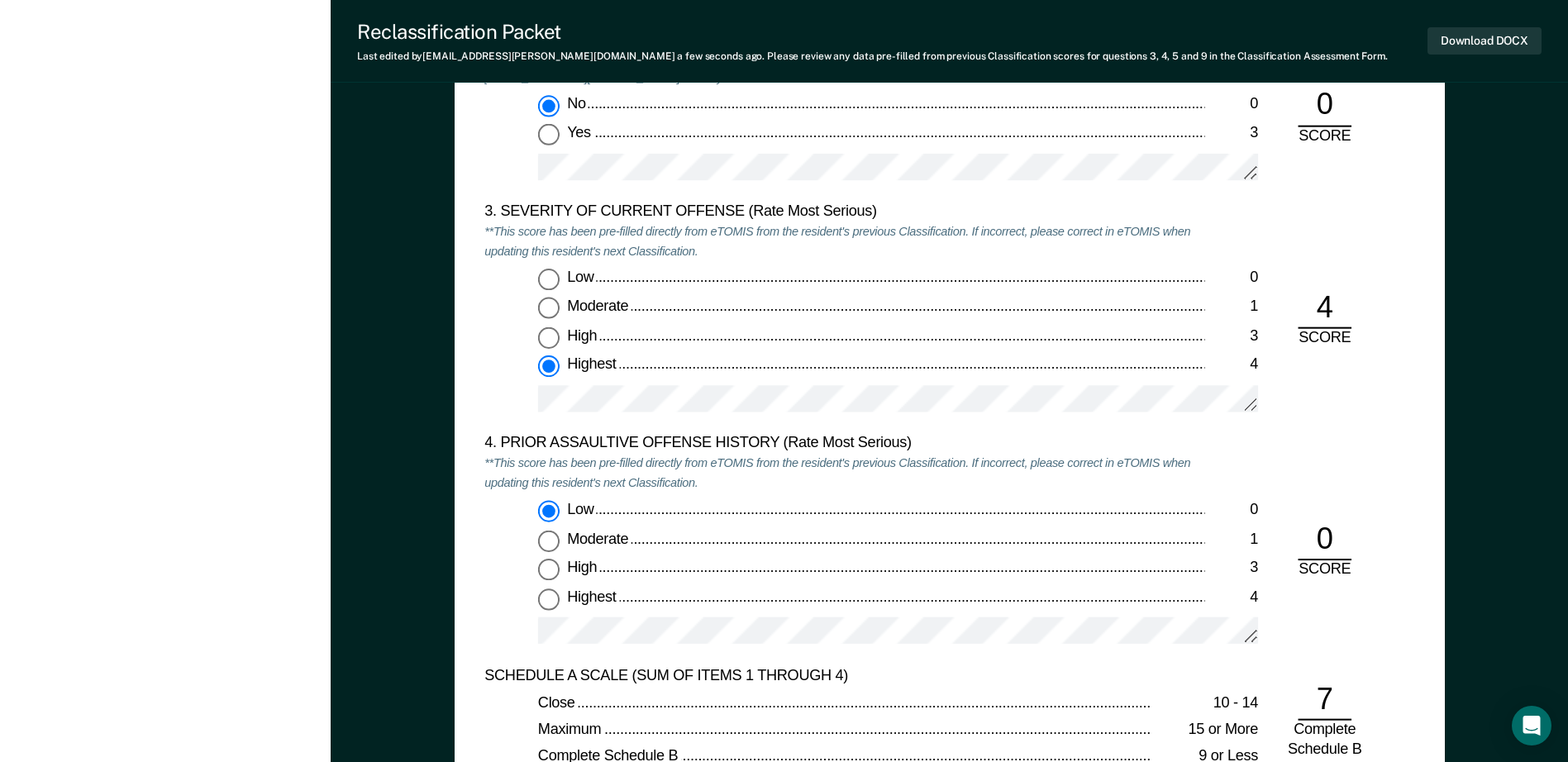
click at [1385, 618] on div "4. PRIOR ASSAULTIVE OFFENSE HISTORY (Rate Most Serious) **This score has been p…" at bounding box center [949, 550] width 930 height 232
click at [1331, 539] on div "0" at bounding box center [1324, 541] width 54 height 40
click at [1287, 570] on div "SCORE" at bounding box center [1325, 571] width 80 height 20
click at [1352, 530] on div "0" at bounding box center [1324, 541] width 54 height 40
click at [1326, 538] on div "0" at bounding box center [1324, 541] width 54 height 40
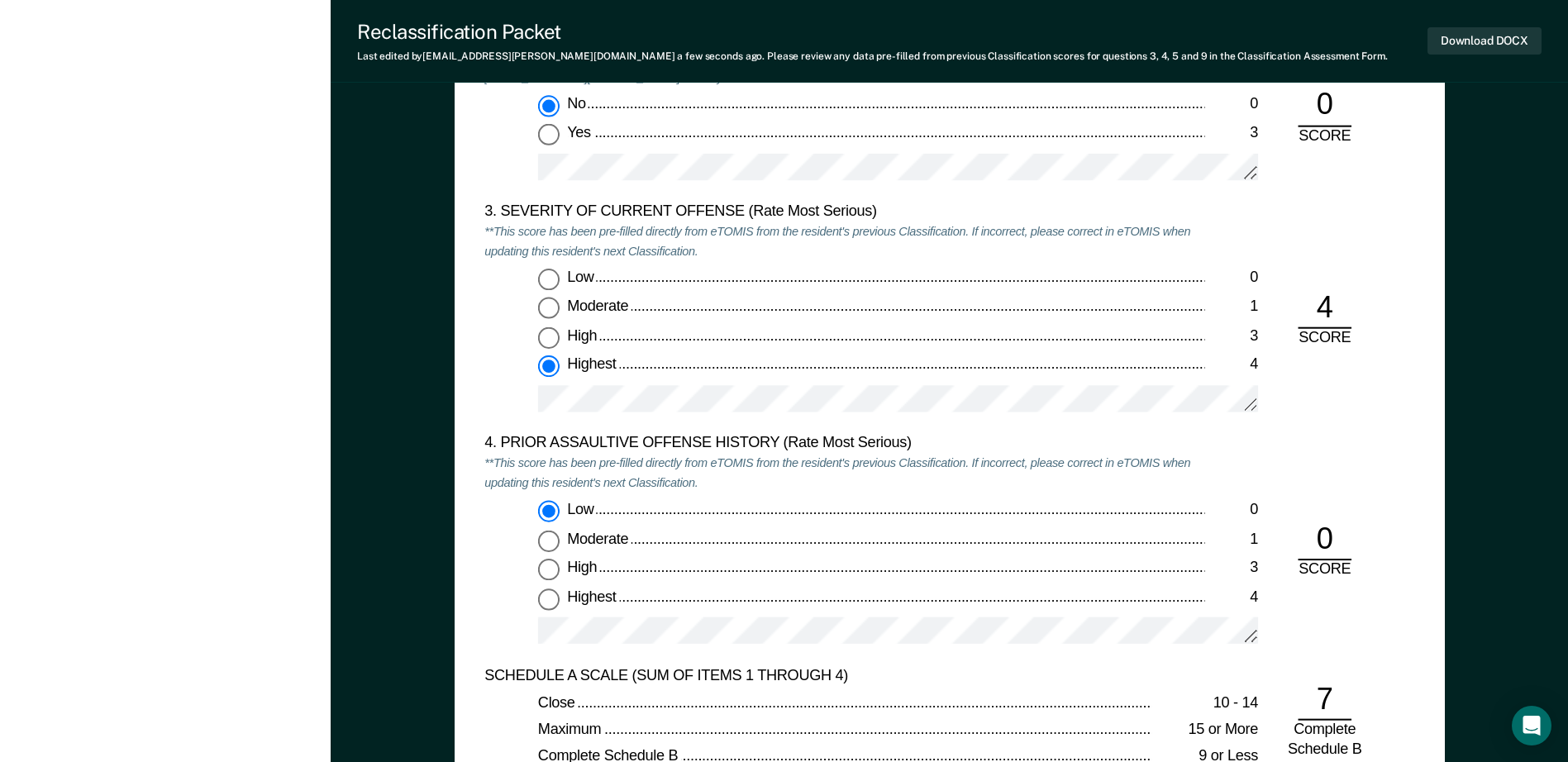
click at [551, 603] on input "Highest 4" at bounding box center [549, 600] width 22 height 22
type textarea "x"
radio input "false"
radio input "true"
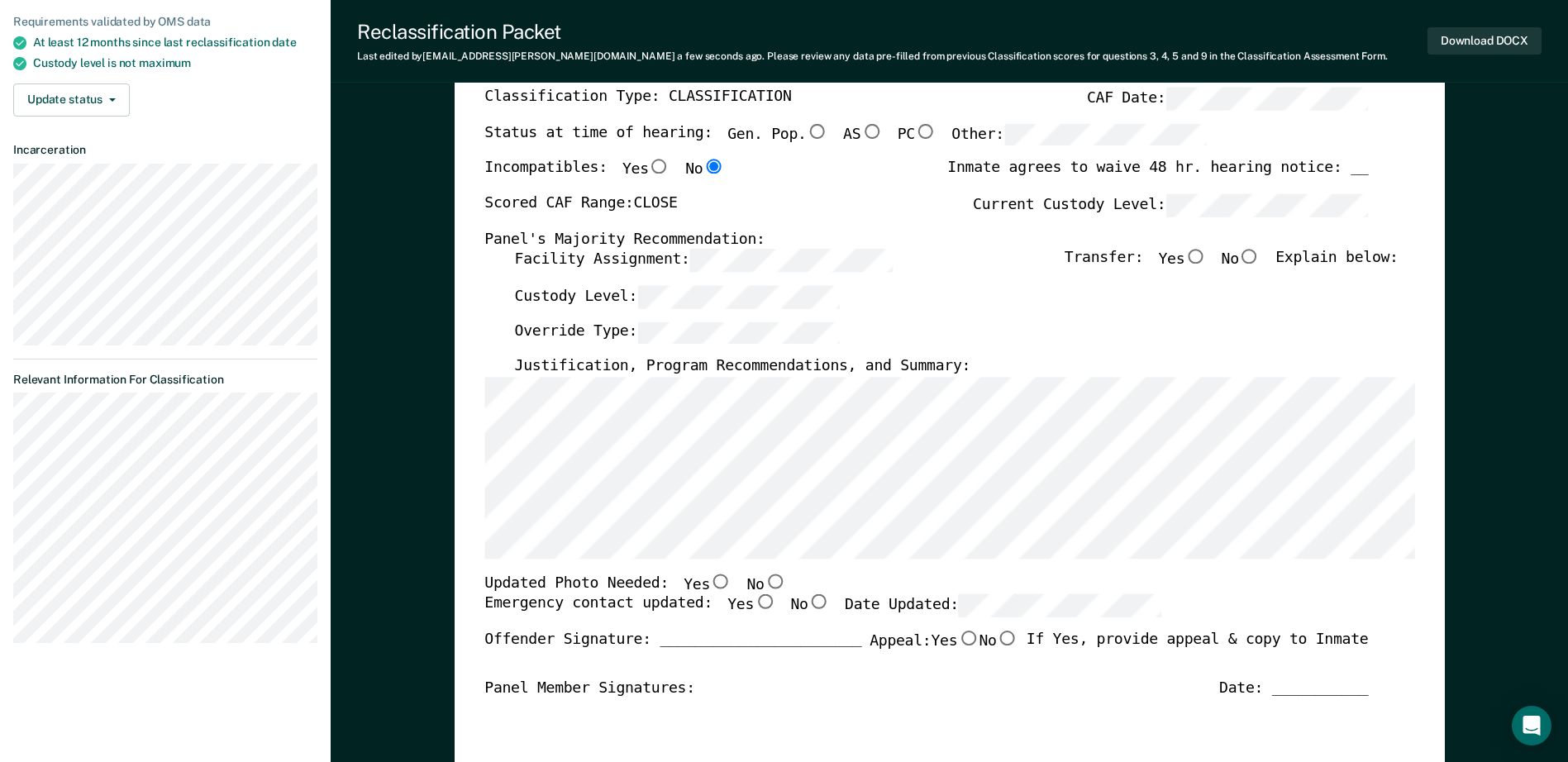
scroll to position [230, 0]
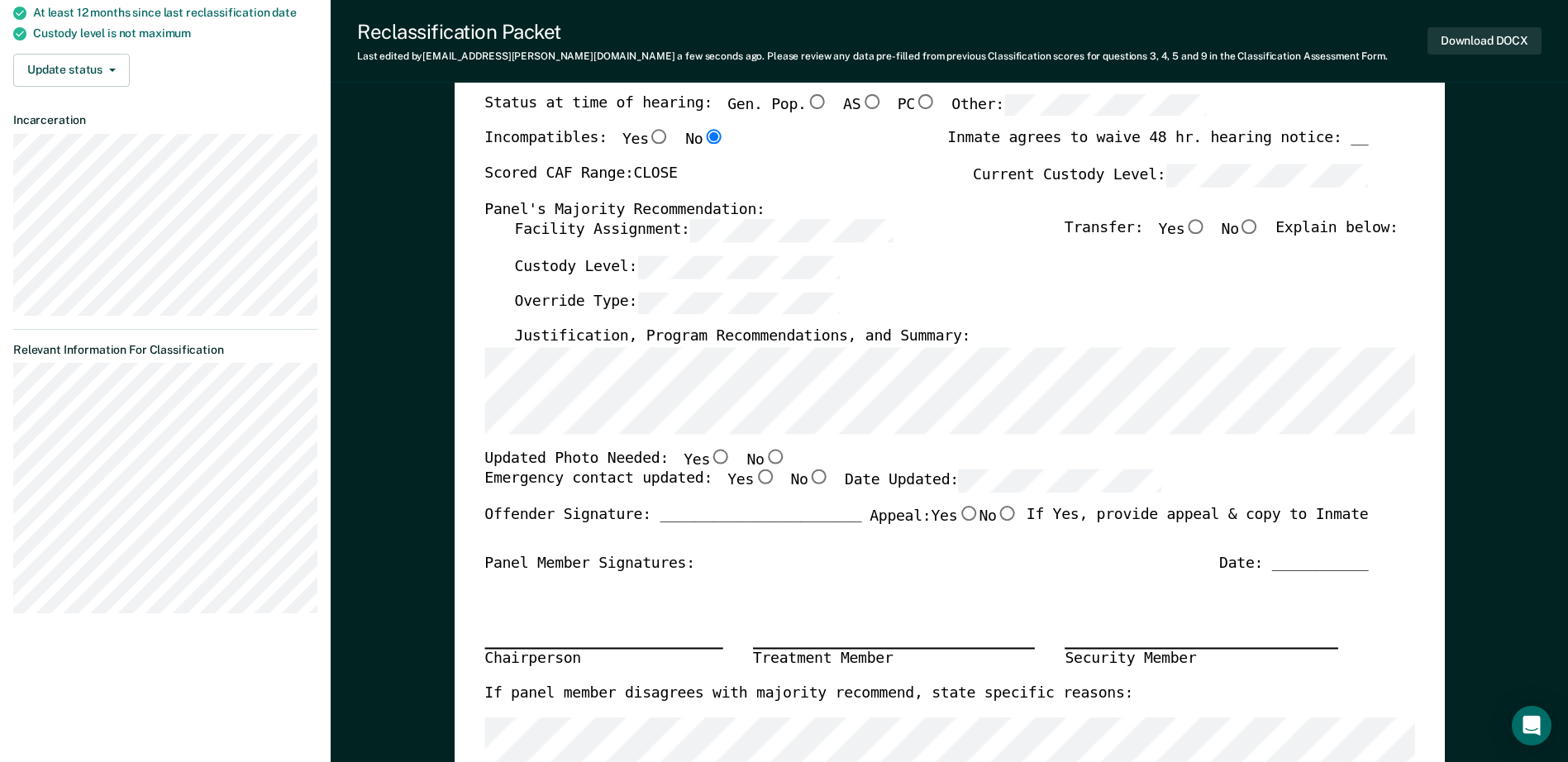
click at [764, 456] on input "No" at bounding box center [775, 456] width 22 height 15
type textarea "x"
radio input "true"
click at [754, 480] on input "Yes" at bounding box center [765, 477] width 22 height 15
type textarea "x"
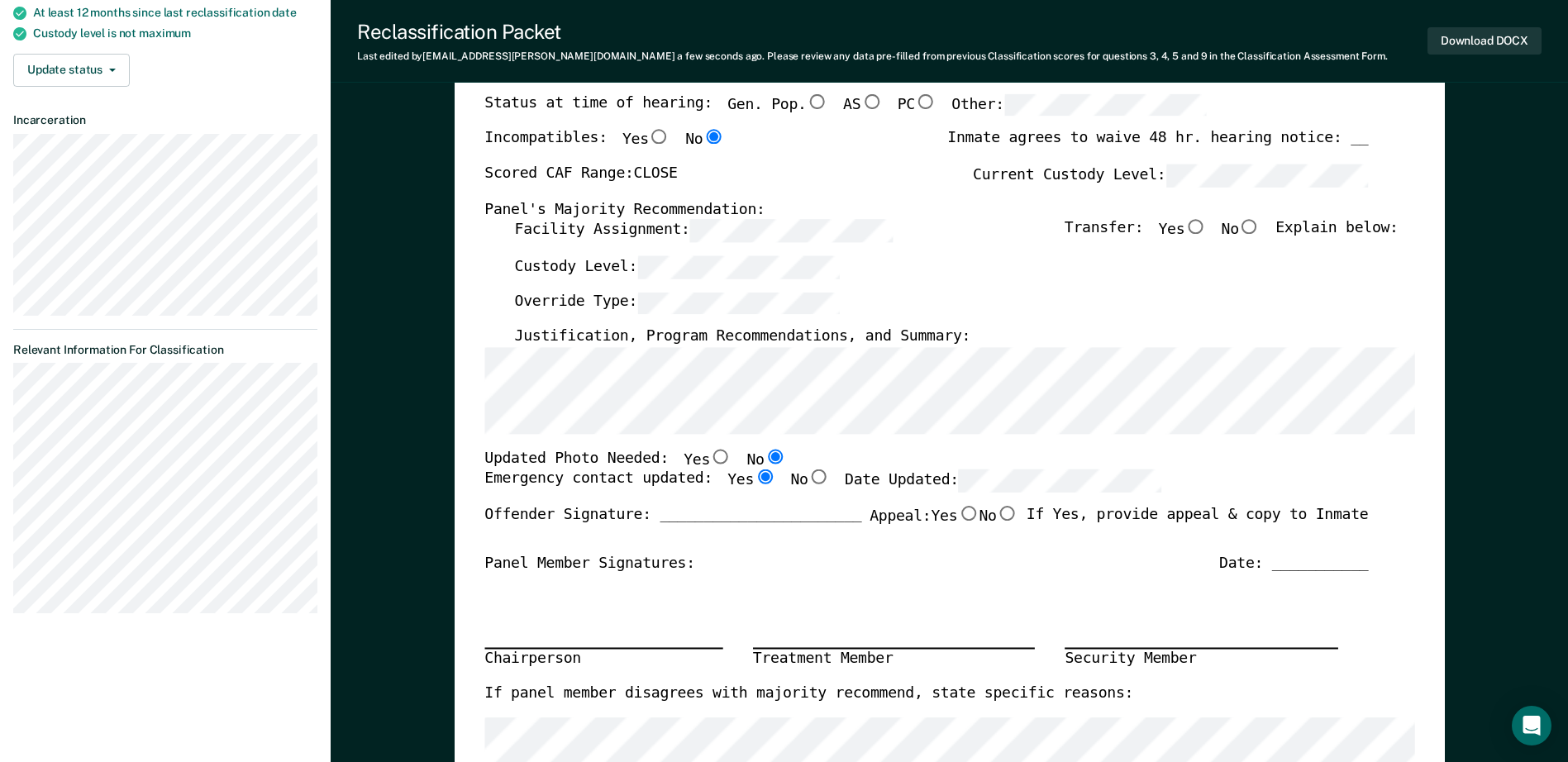
radio input "true"
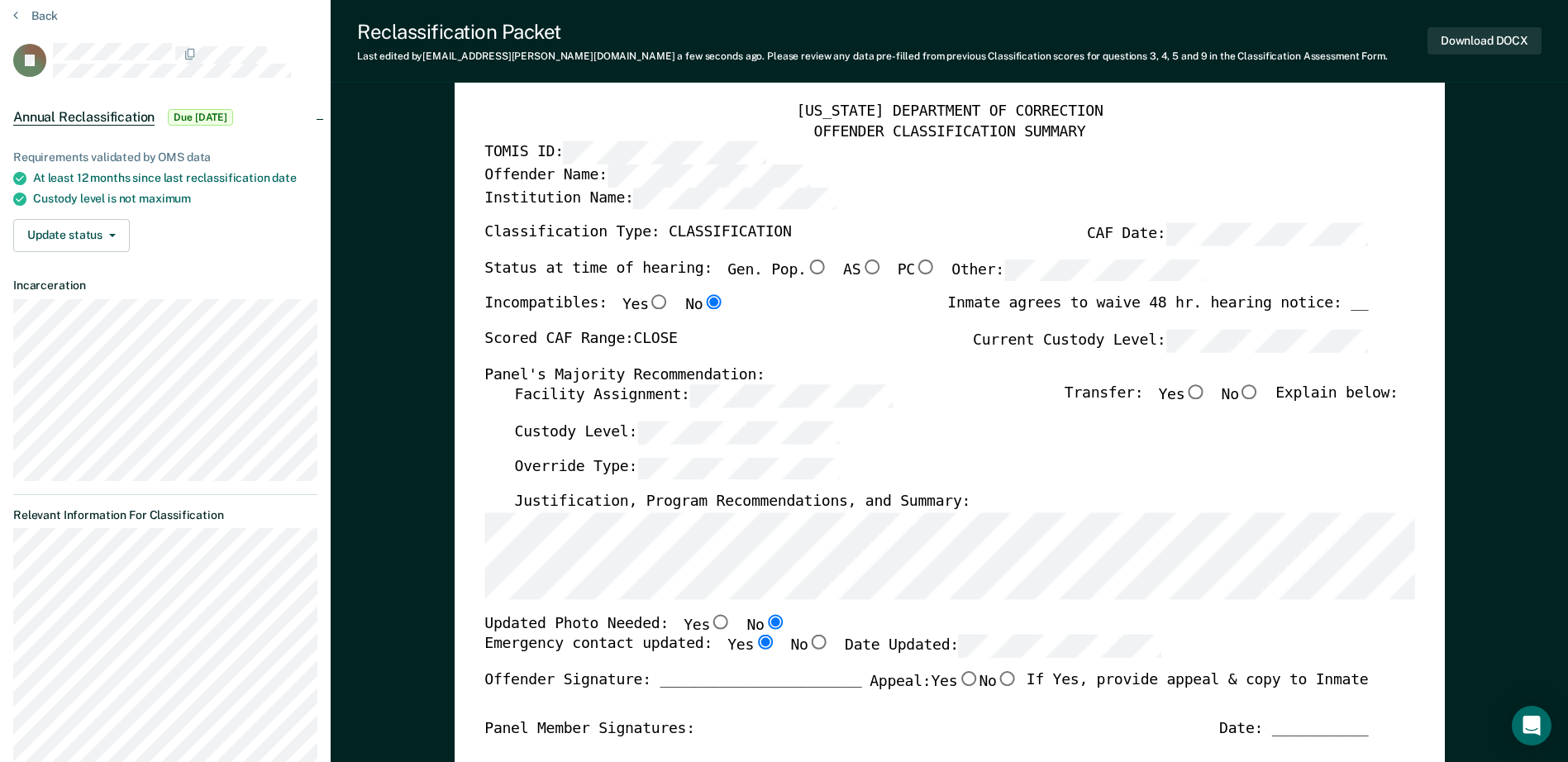
click at [1260, 398] on input "No" at bounding box center [1250, 392] width 22 height 15
type textarea "x"
radio input "true"
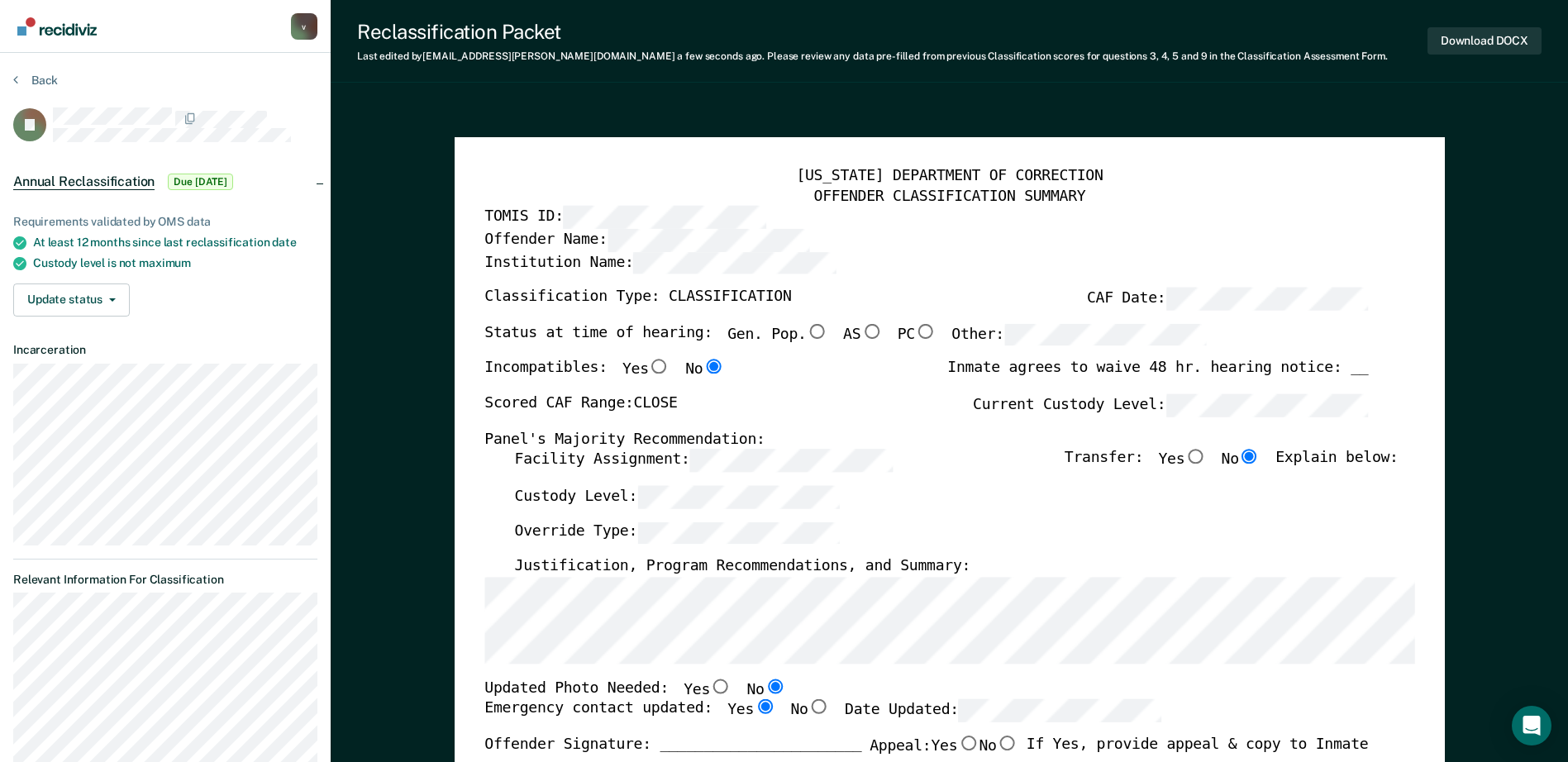
click at [806, 330] on input "Gen. Pop." at bounding box center [817, 331] width 22 height 15
type textarea "x"
radio input "true"
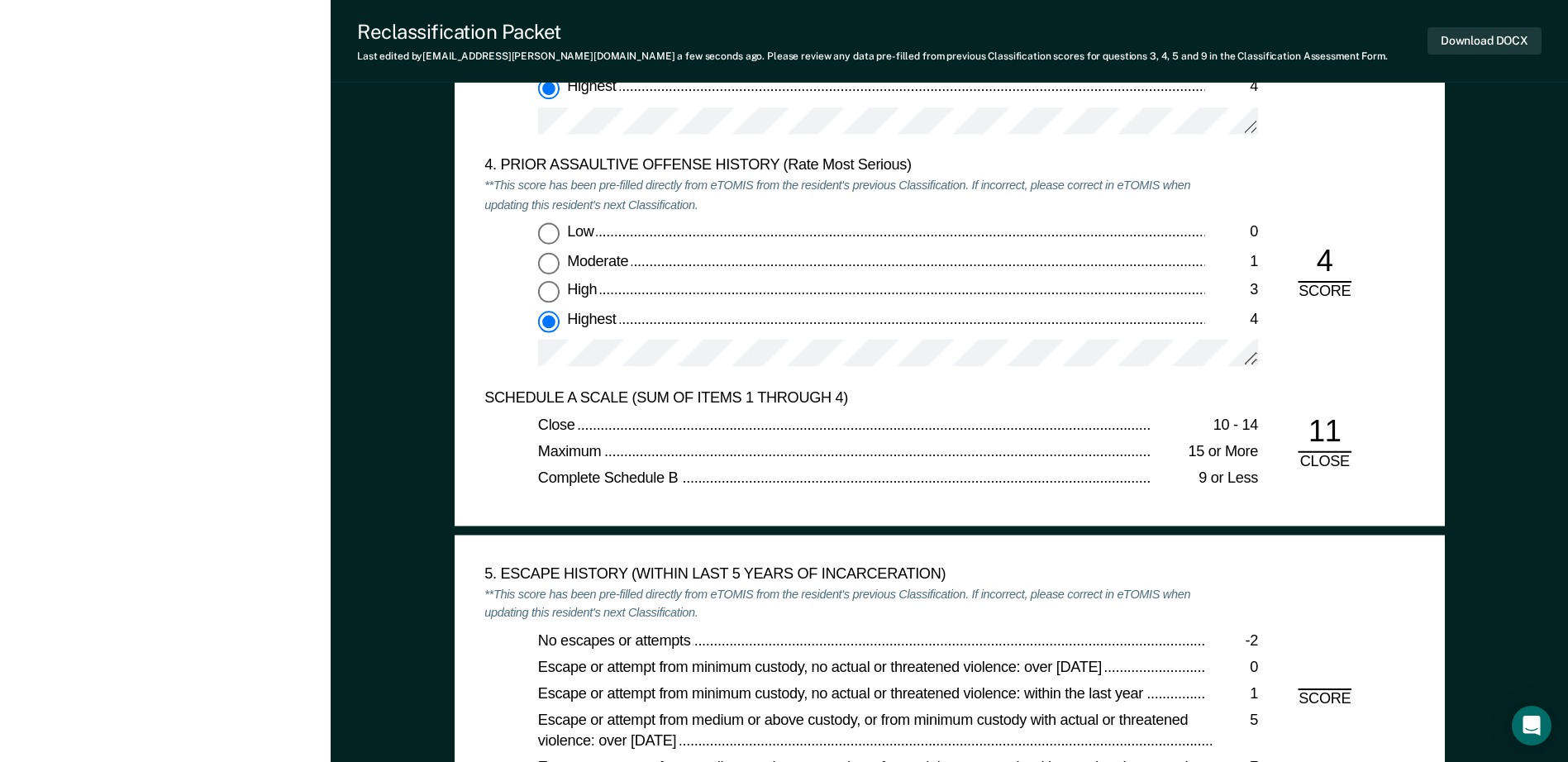
scroll to position [1984, 0]
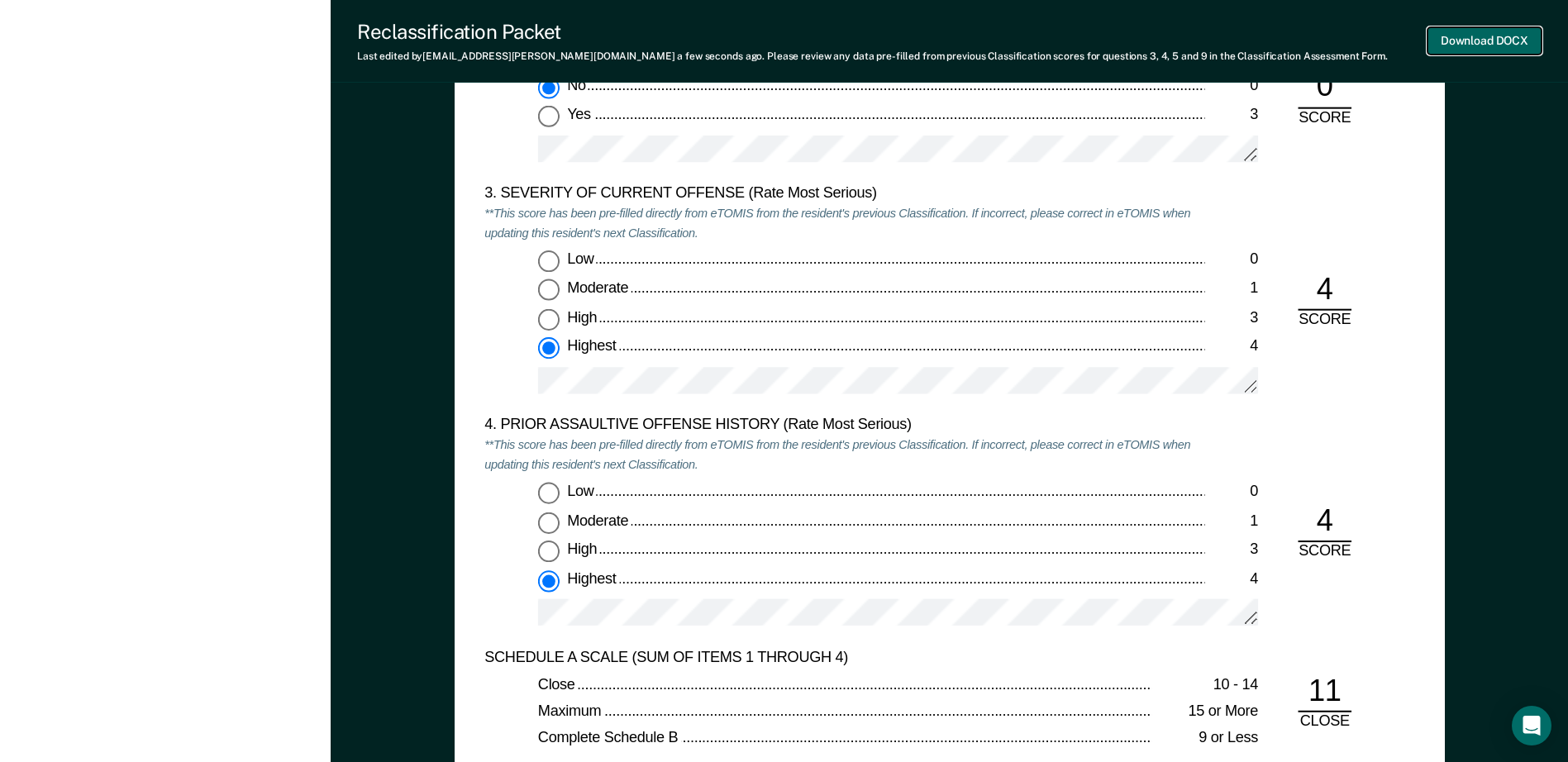
click at [1521, 34] on button "Download DOCX" at bounding box center [1484, 41] width 114 height 27
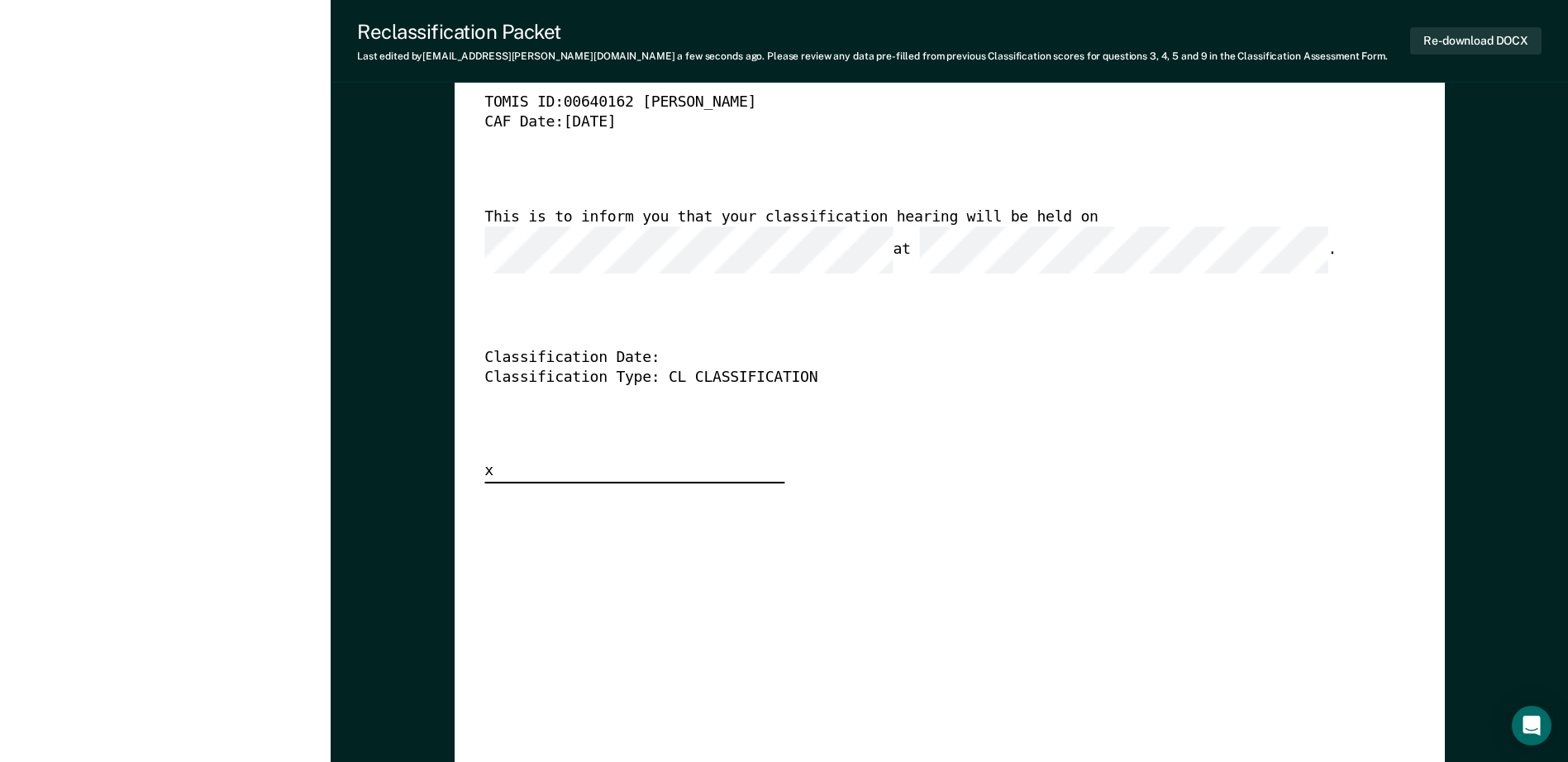
scroll to position [4050, 0]
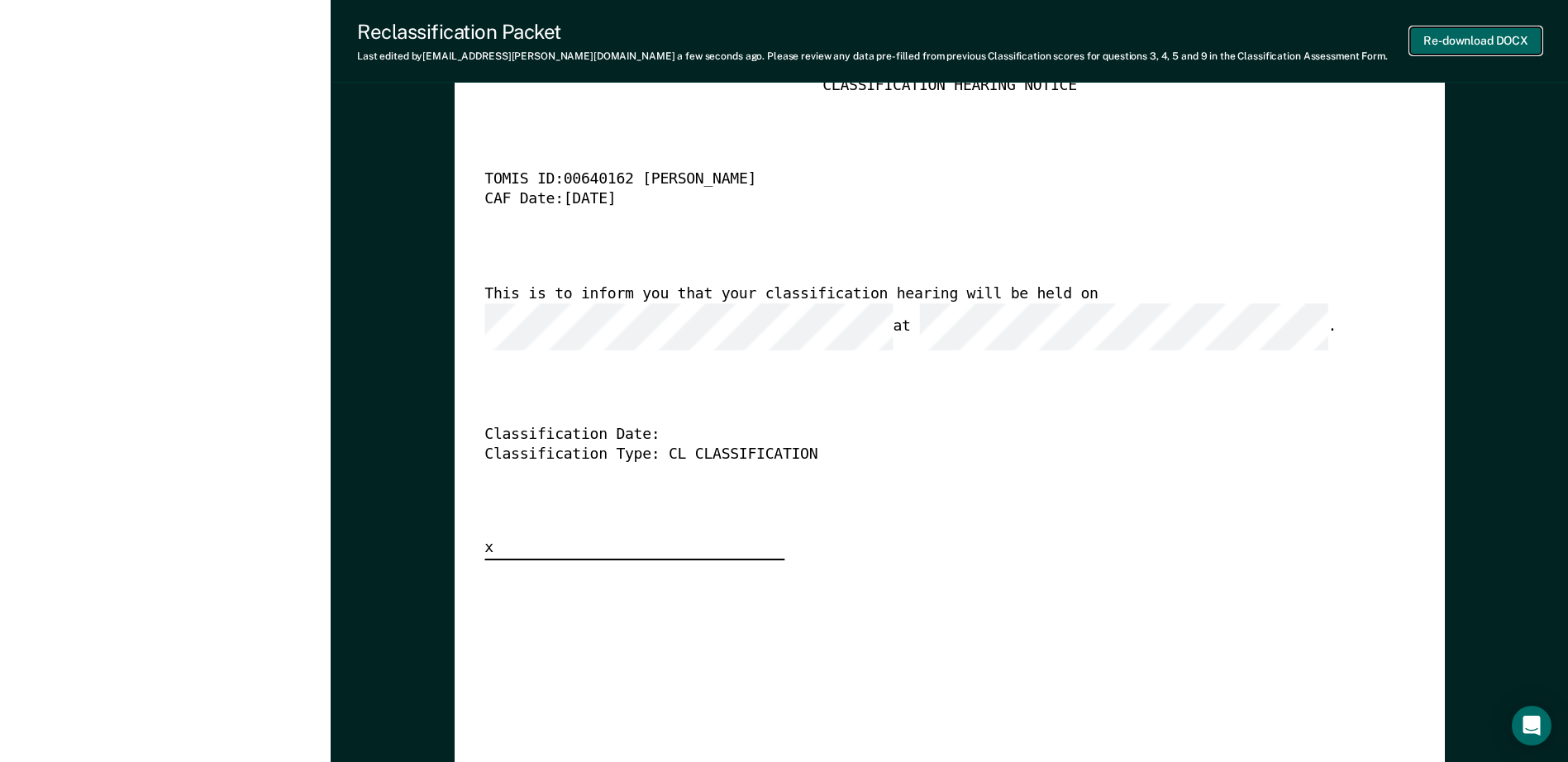
click at [1452, 42] on button "Re-download DOCX" at bounding box center [1476, 41] width 131 height 27
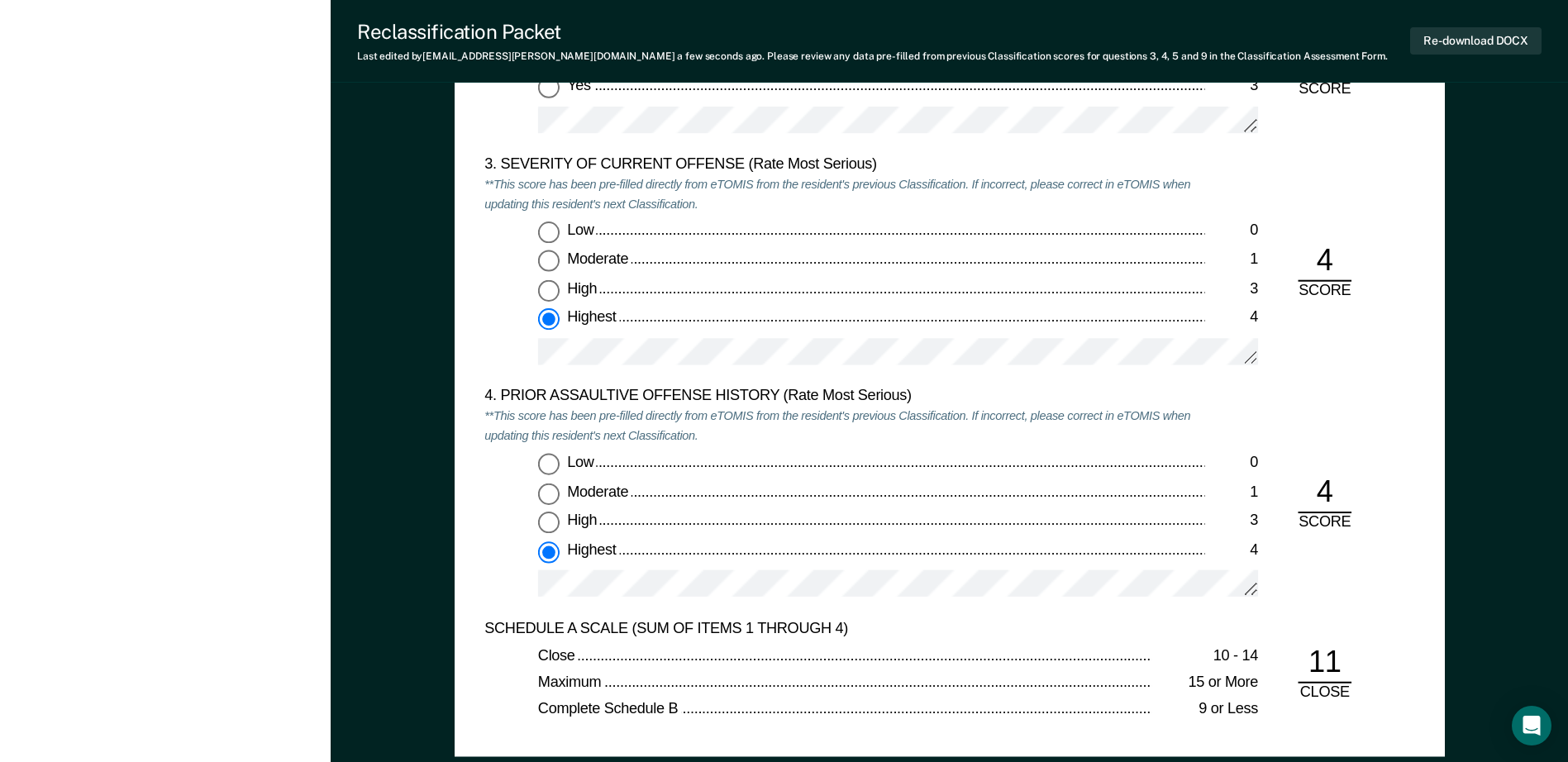
scroll to position [1984, 0]
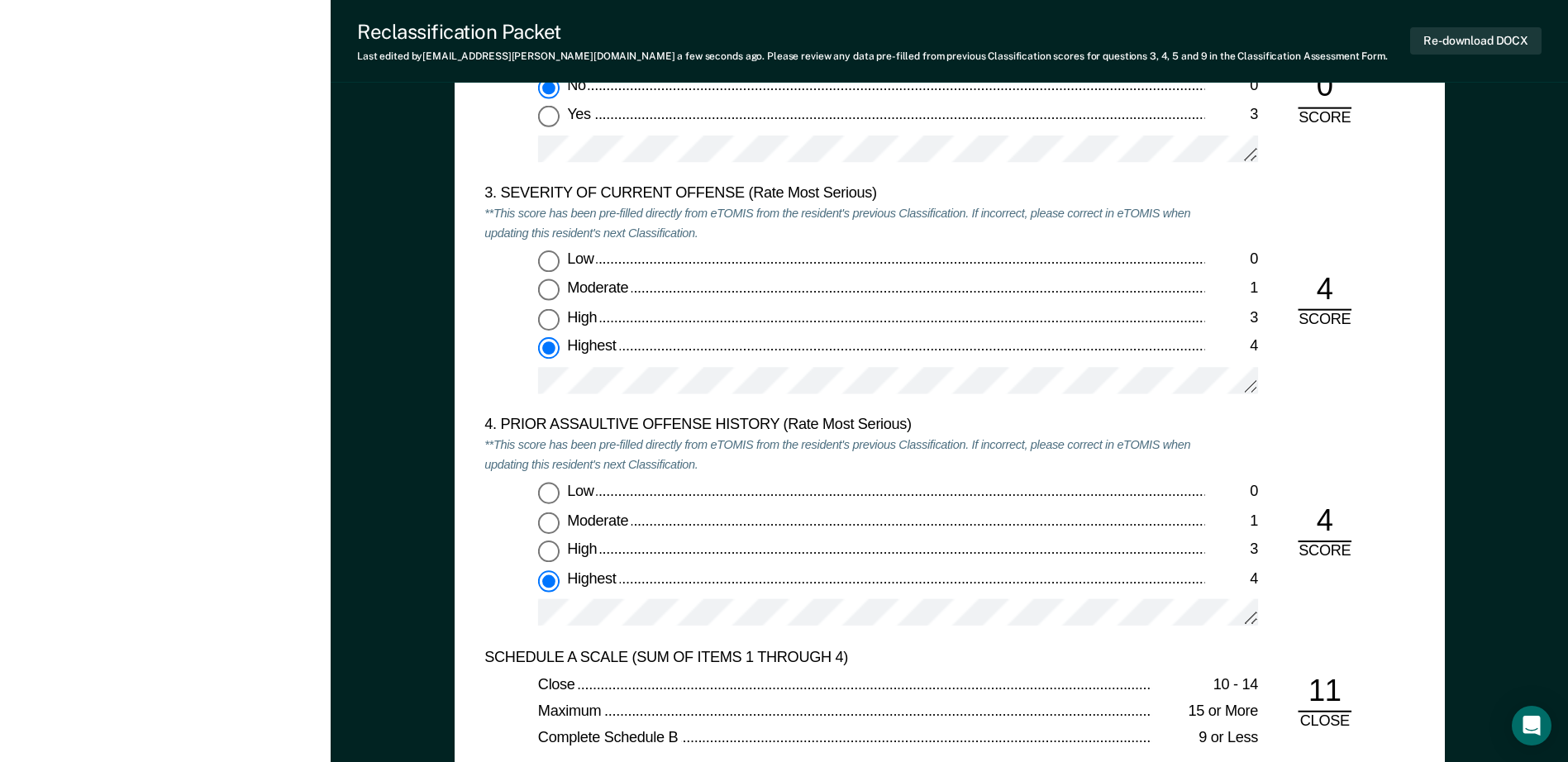
click at [488, 598] on div "Low 0 Moderate 1 High 3 Highest 4" at bounding box center [844, 562] width 720 height 159
click at [481, 415] on div "TENNESSEE DEPARTMENT OF CORRECTION CLASSIFICATION CUSTODY ASSESSMENT INSTITUTIO…" at bounding box center [949, 119] width 990 height 1334
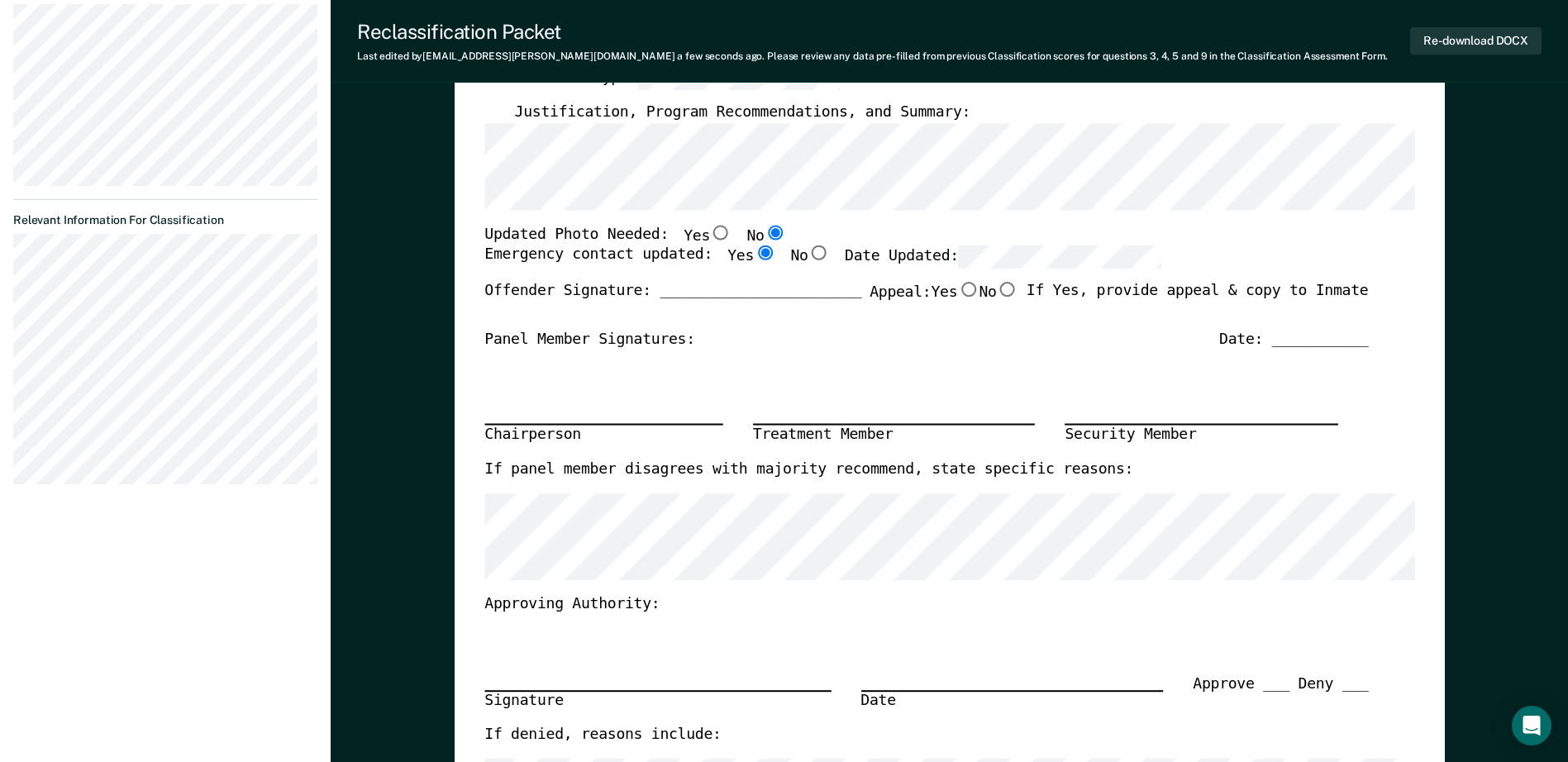
scroll to position [330, 0]
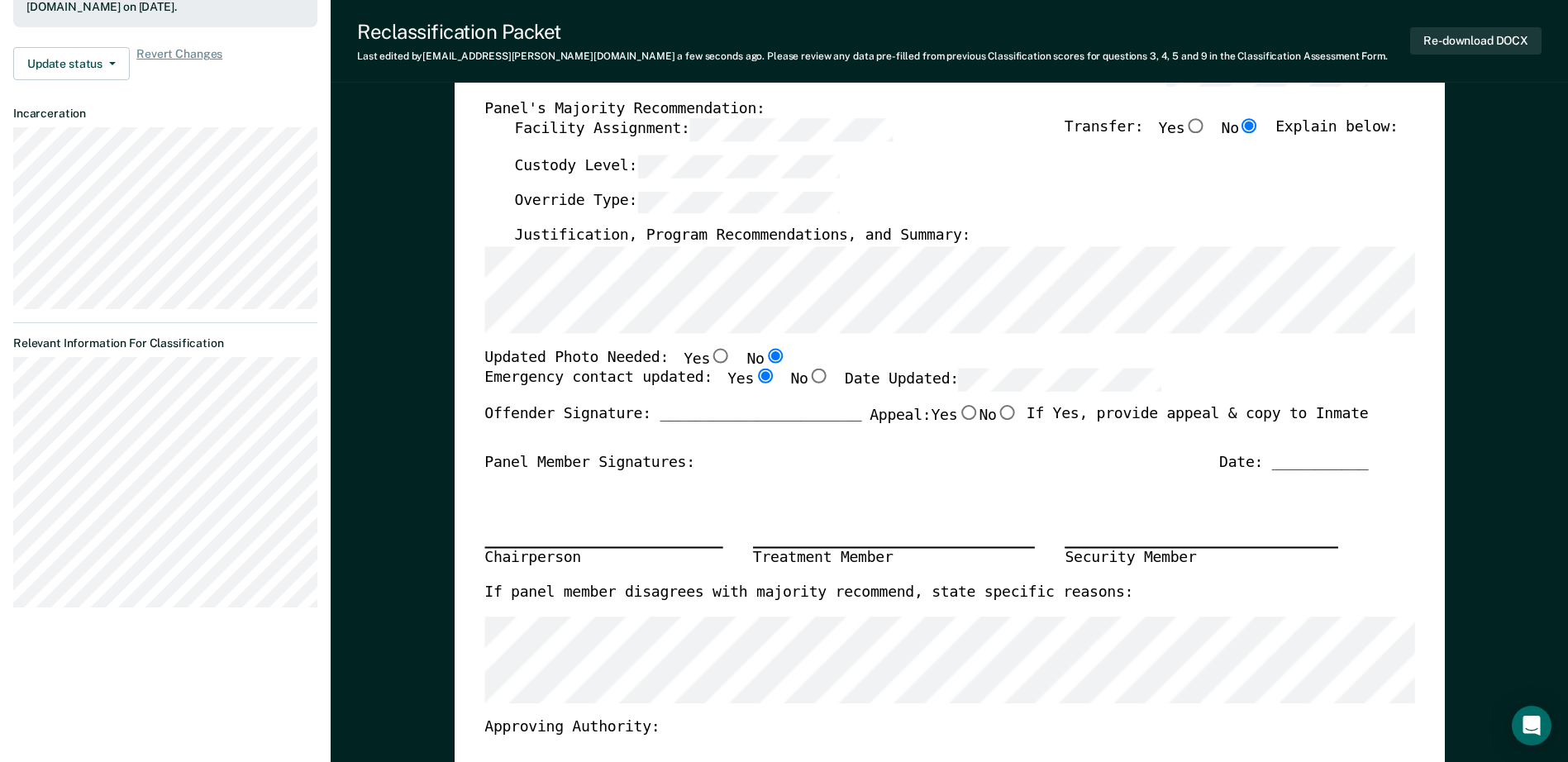
click at [78, 399] on section "Back TJ Annual Reclassification Pending Requirements validated by OMS data At l…" at bounding box center [165, 182] width 330 height 918
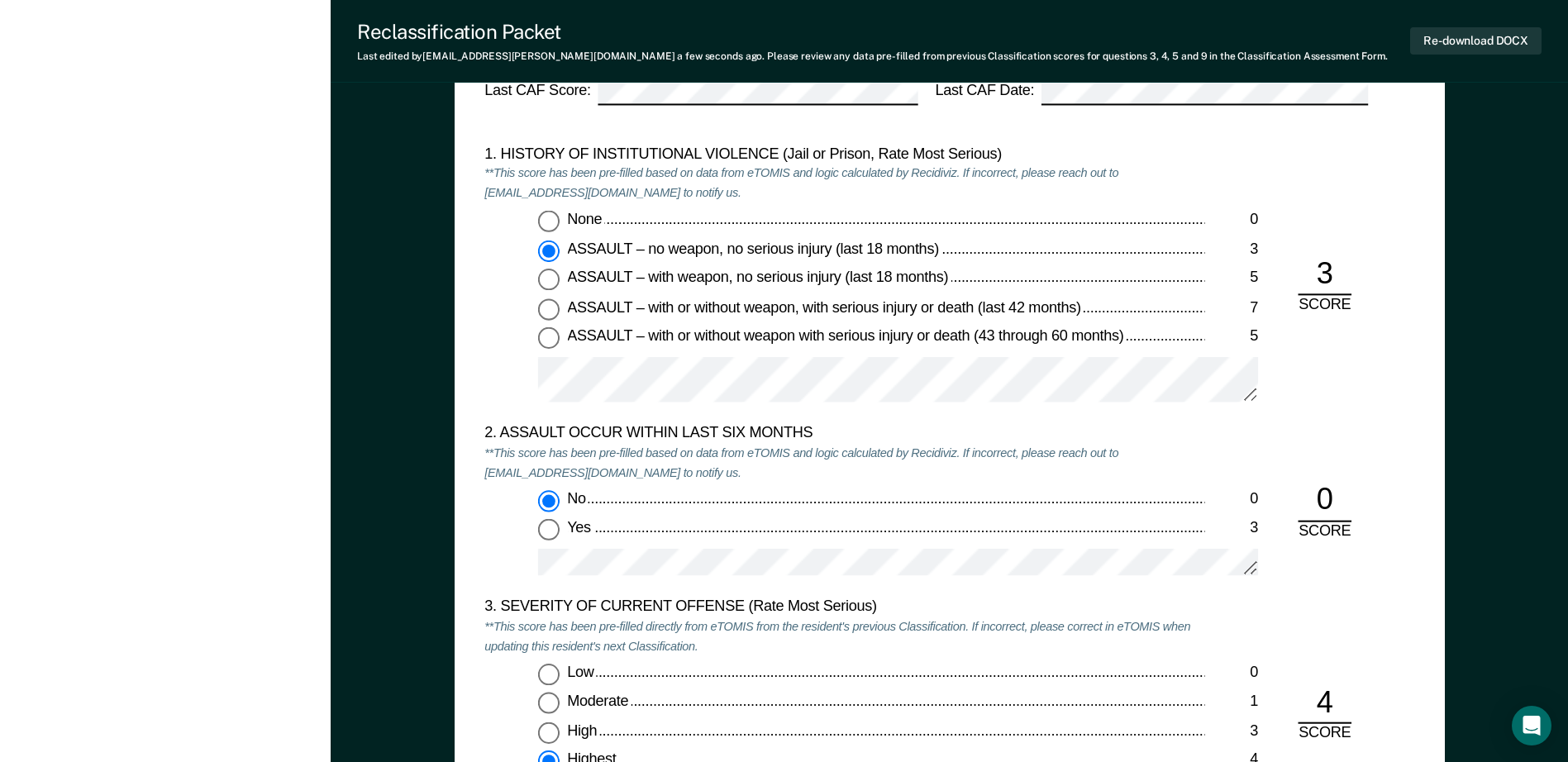
scroll to position [1984, 0]
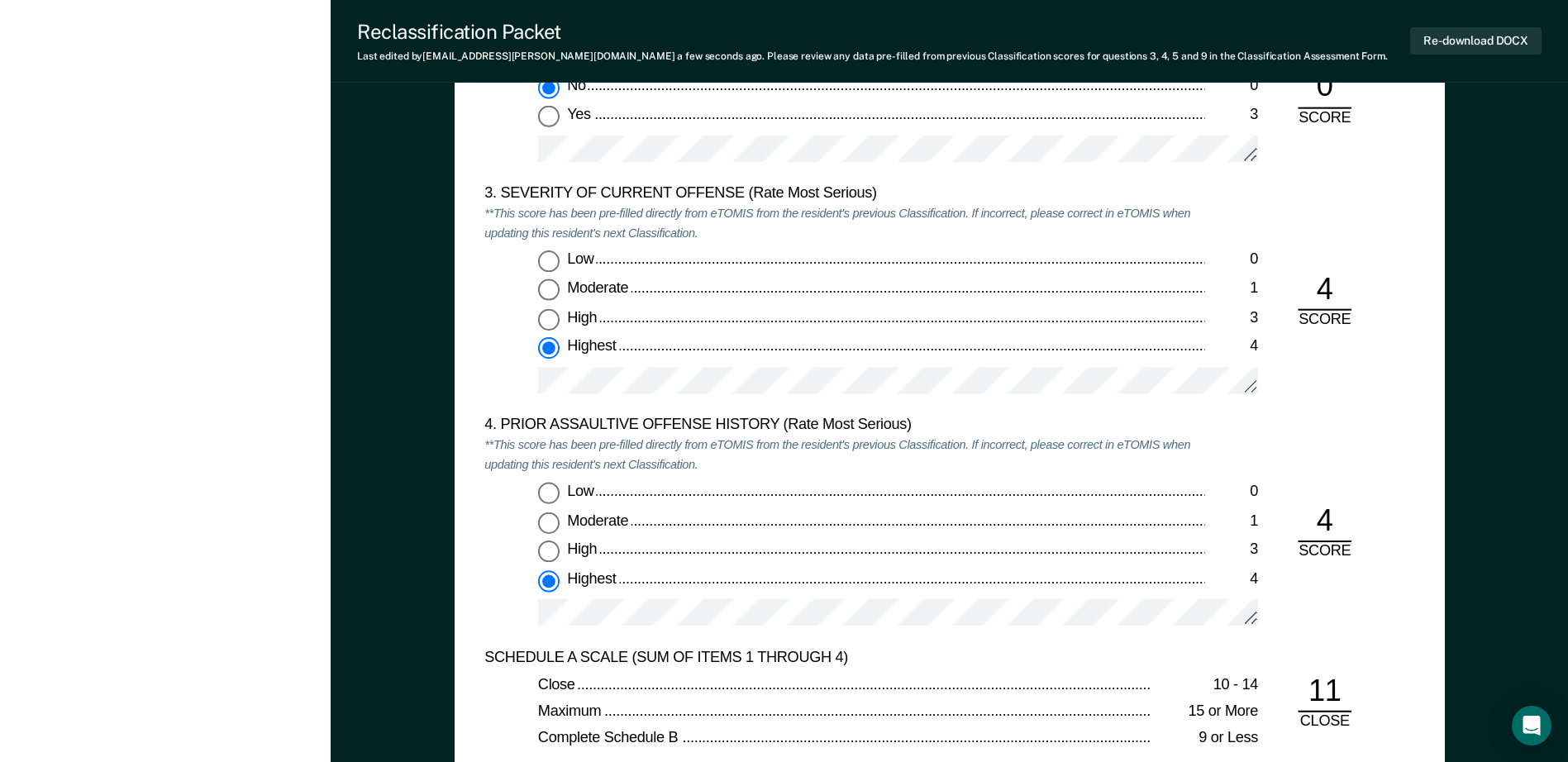
click at [627, 593] on div "Low 0 Moderate 1 High 3 Highest 4" at bounding box center [844, 562] width 720 height 159
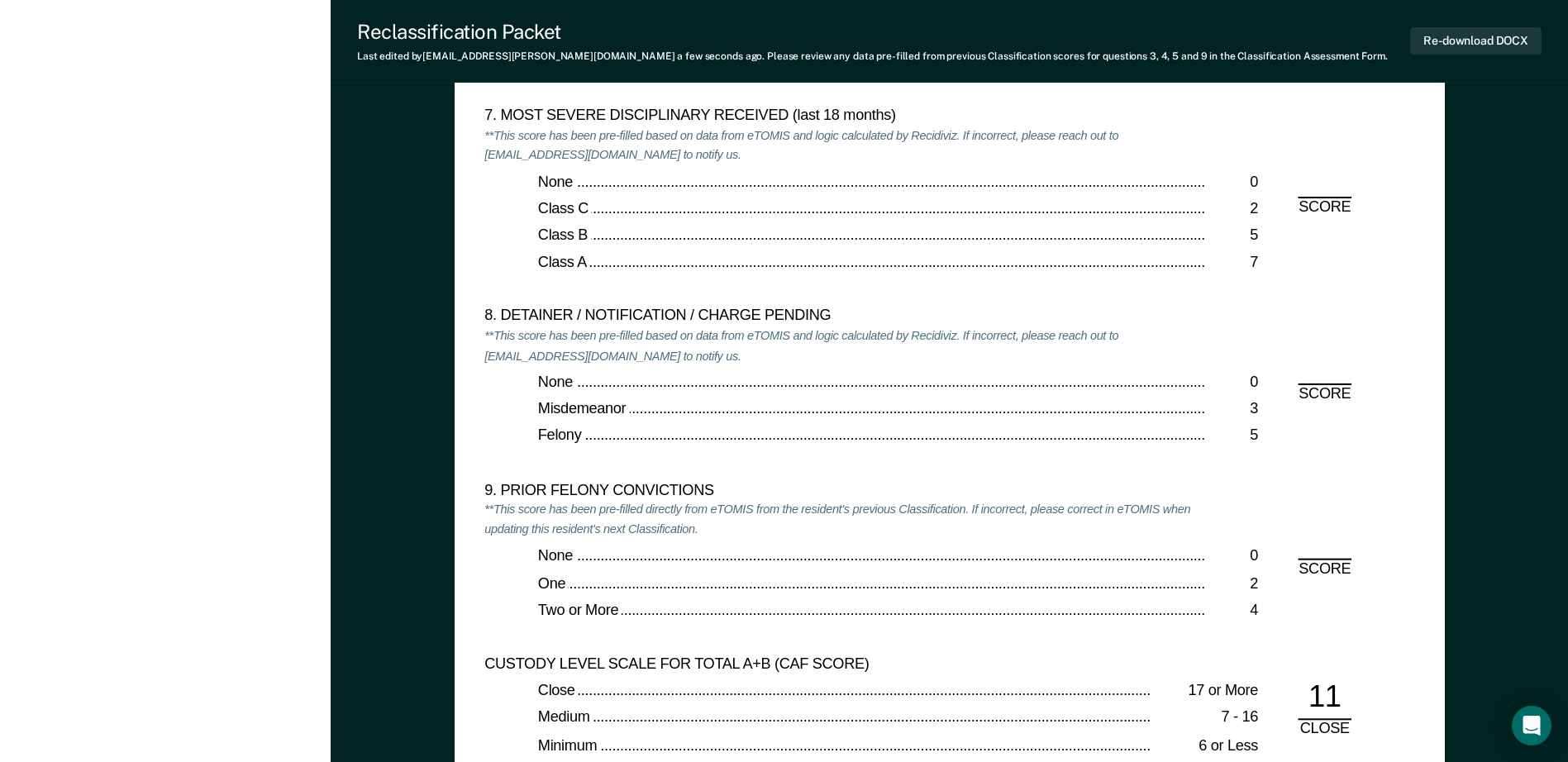
type textarea "x"
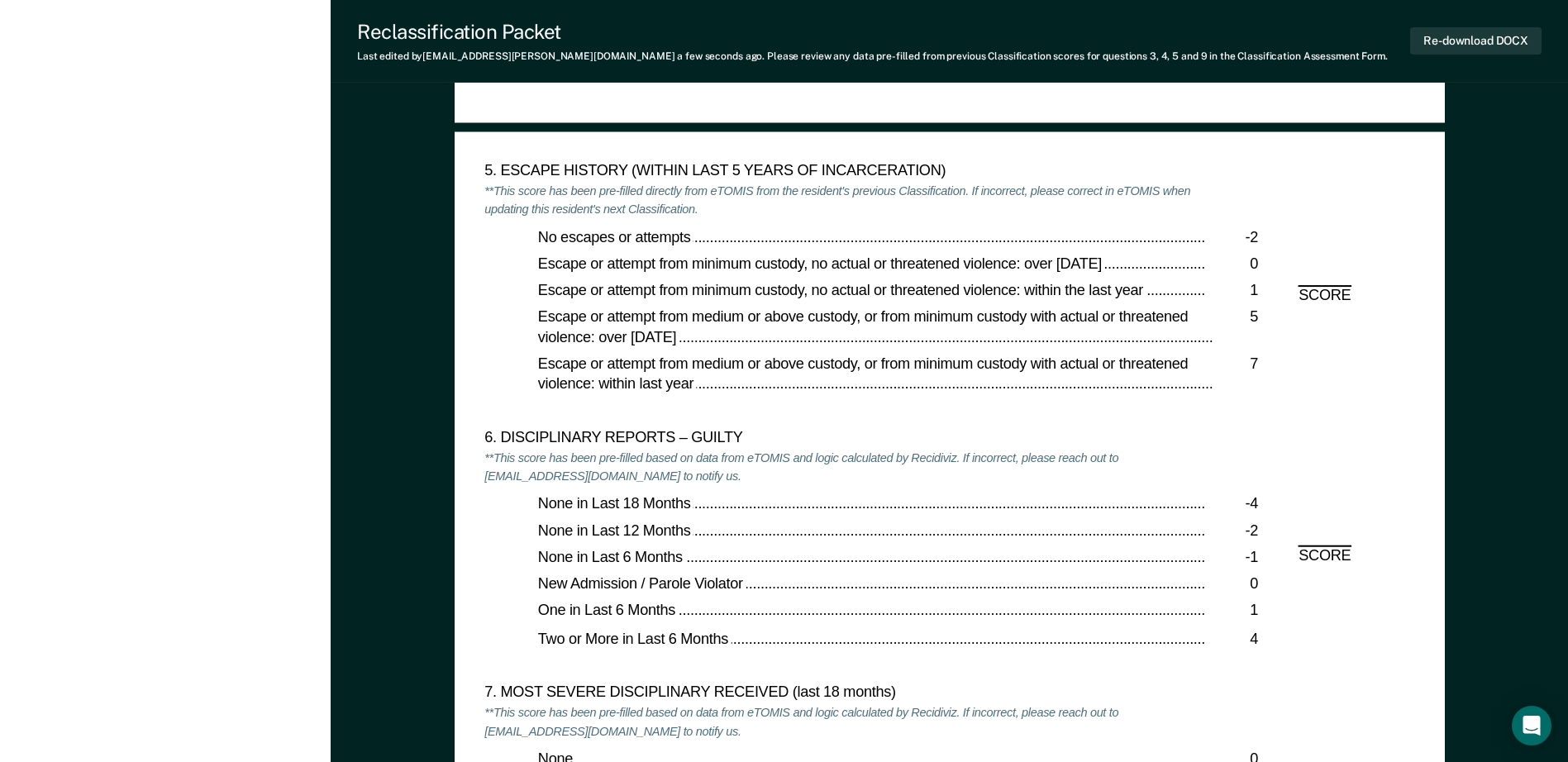
scroll to position [2314, 0]
